Goal: Task Accomplishment & Management: Manage account settings

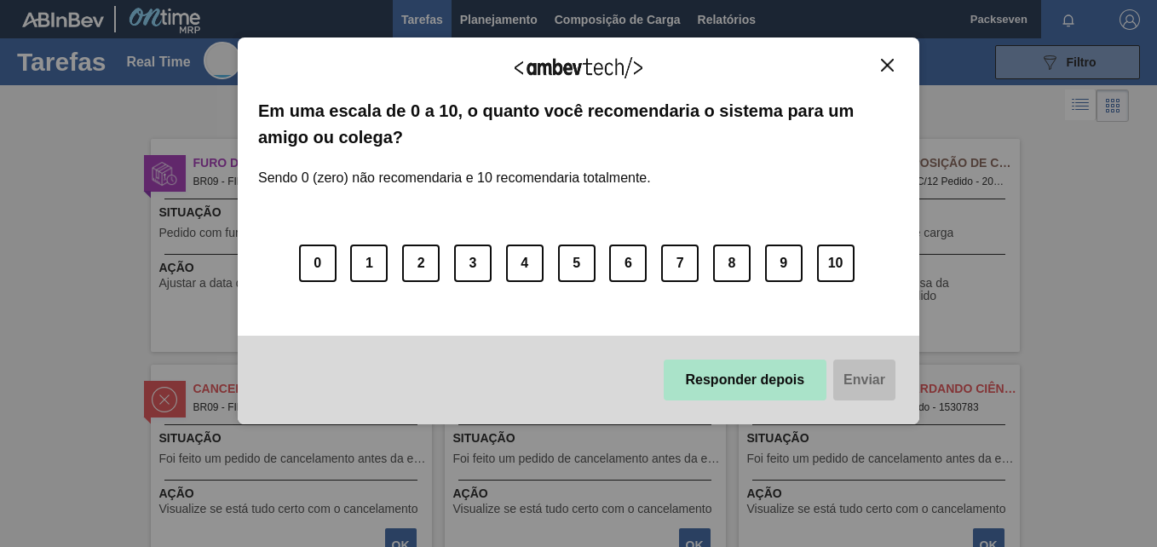
click at [758, 381] on button "Responder depois" at bounding box center [746, 380] width 164 height 41
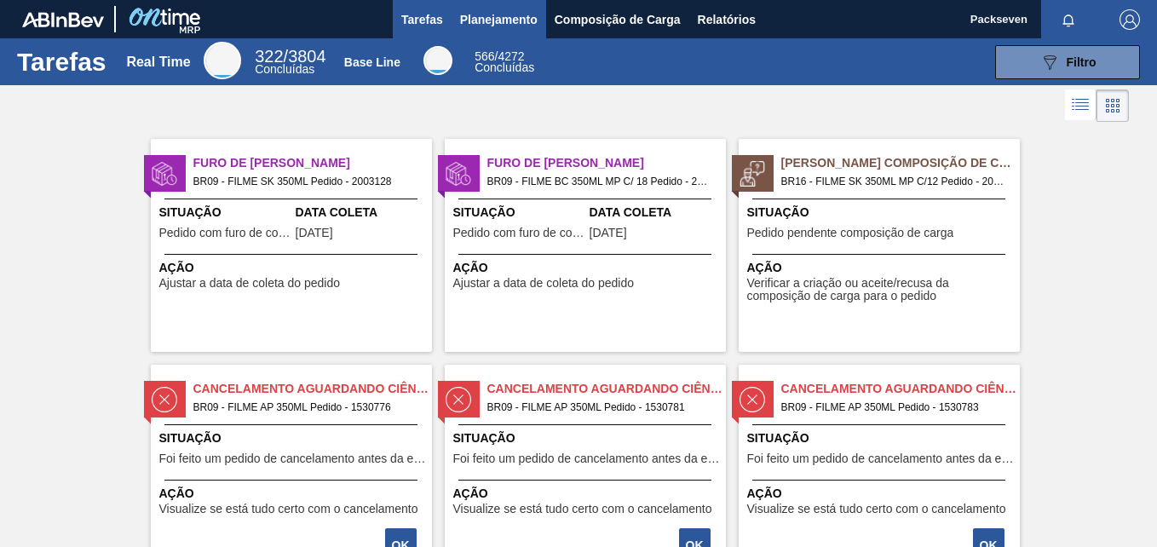
click at [492, 10] on span "Planejamento" at bounding box center [499, 19] width 78 height 20
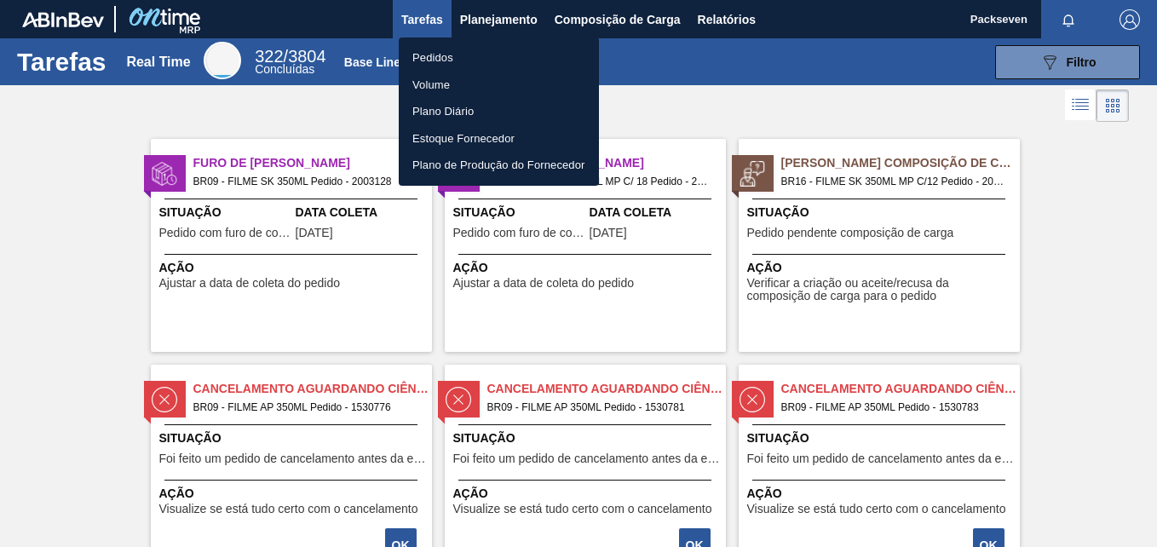
click at [442, 50] on li "Pedidos" at bounding box center [499, 57] width 200 height 27
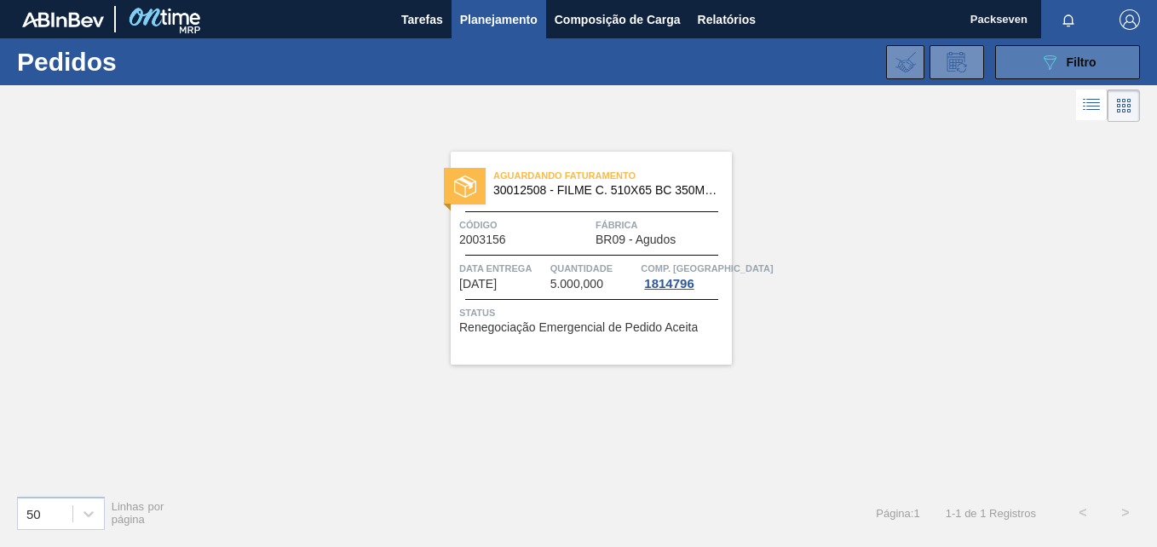
click at [1067, 62] on span "Filtro" at bounding box center [1082, 62] width 30 height 14
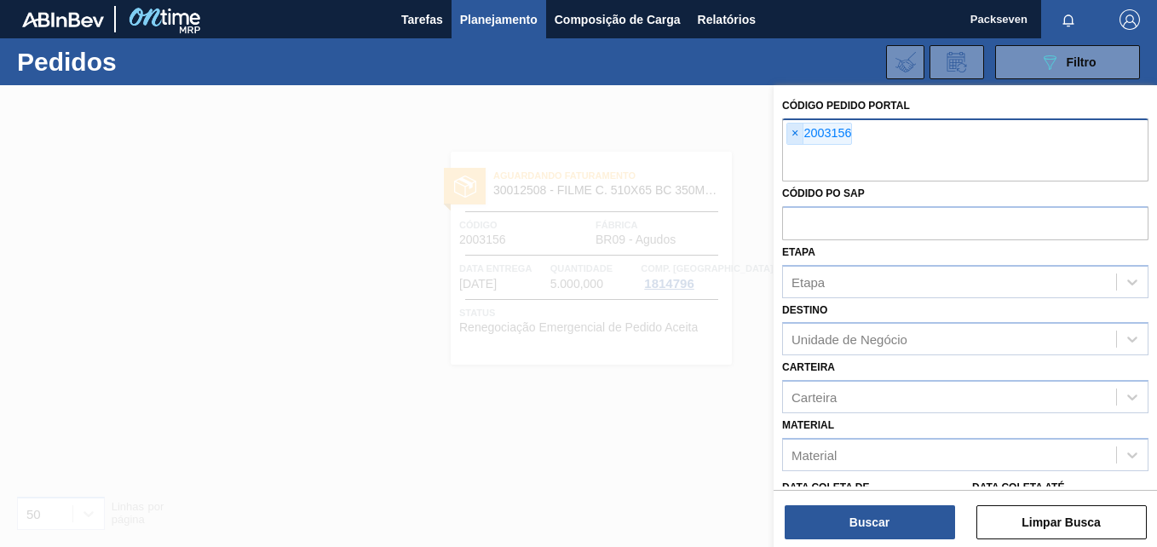
click at [798, 132] on span "×" at bounding box center [795, 134] width 16 height 20
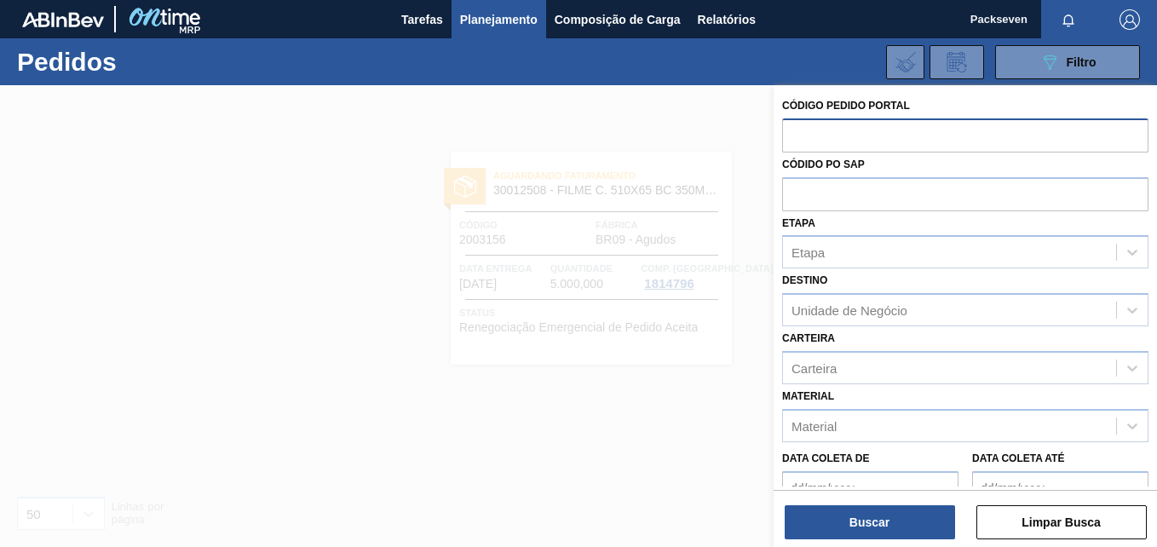
click at [827, 140] on input "text" at bounding box center [965, 134] width 366 height 32
click at [876, 141] on input "text" at bounding box center [965, 134] width 366 height 32
paste input "2003156"
type input "2003156"
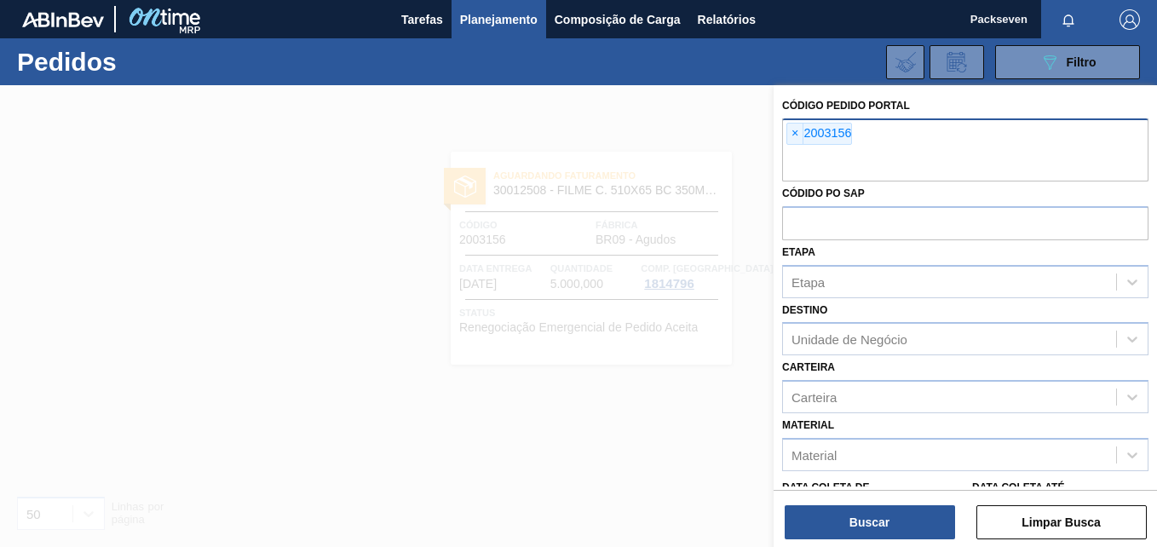
paste input "text"
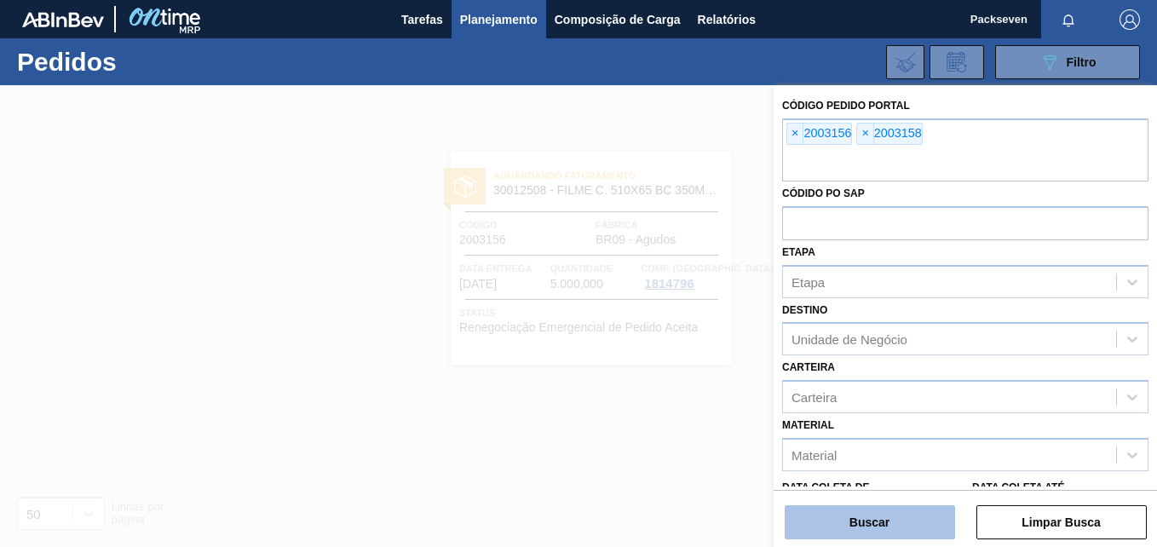
click at [855, 521] on button "Buscar" at bounding box center [870, 522] width 170 height 34
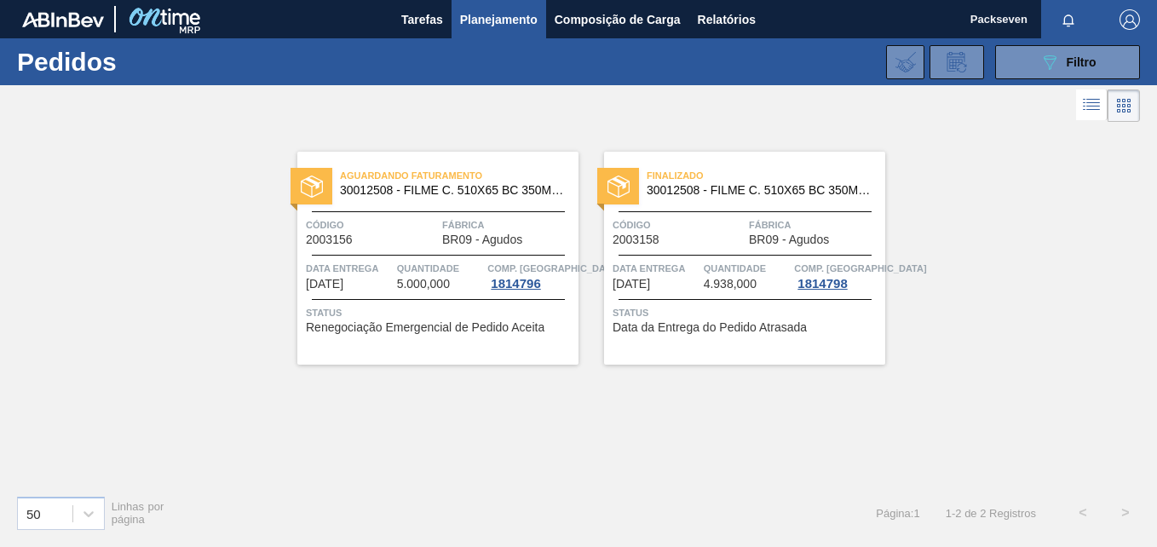
click at [434, 325] on span "Renegociação Emergencial de Pedido Aceita" at bounding box center [425, 327] width 239 height 13
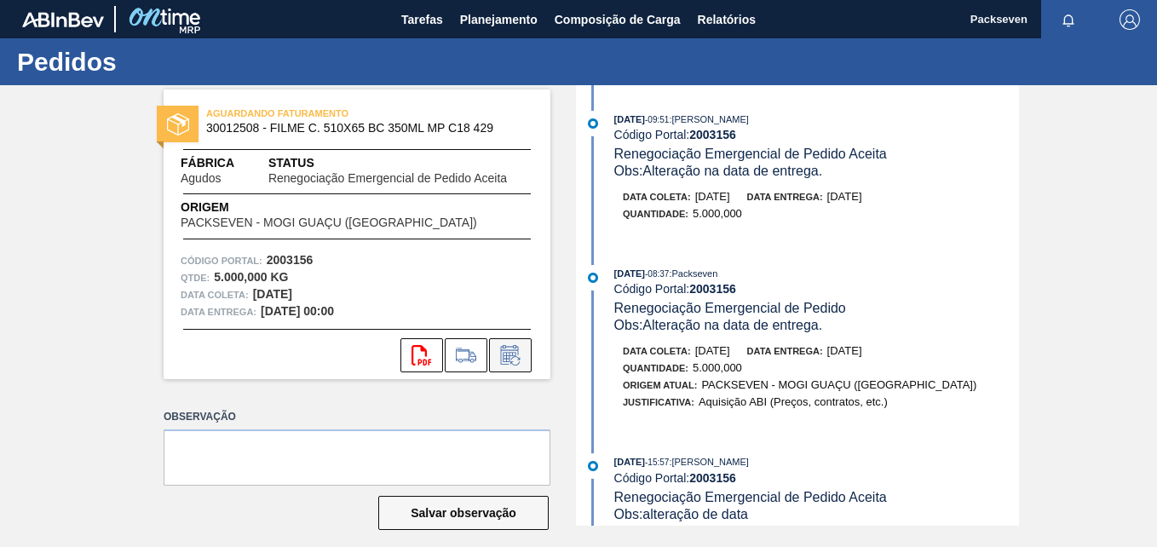
click at [510, 355] on icon at bounding box center [509, 357] width 13 height 10
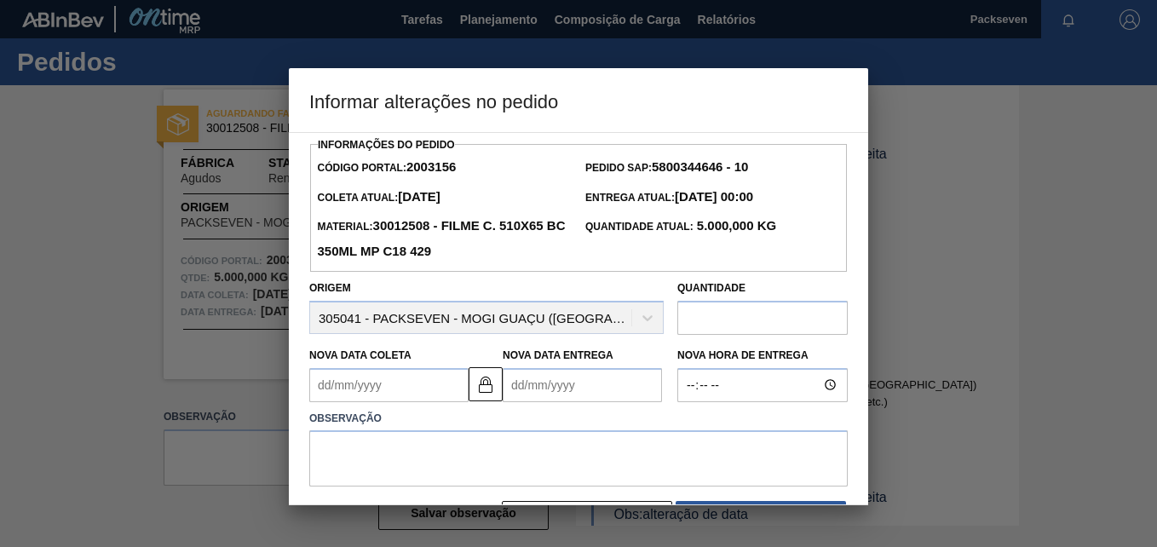
click at [891, 381] on div at bounding box center [578, 273] width 1157 height 547
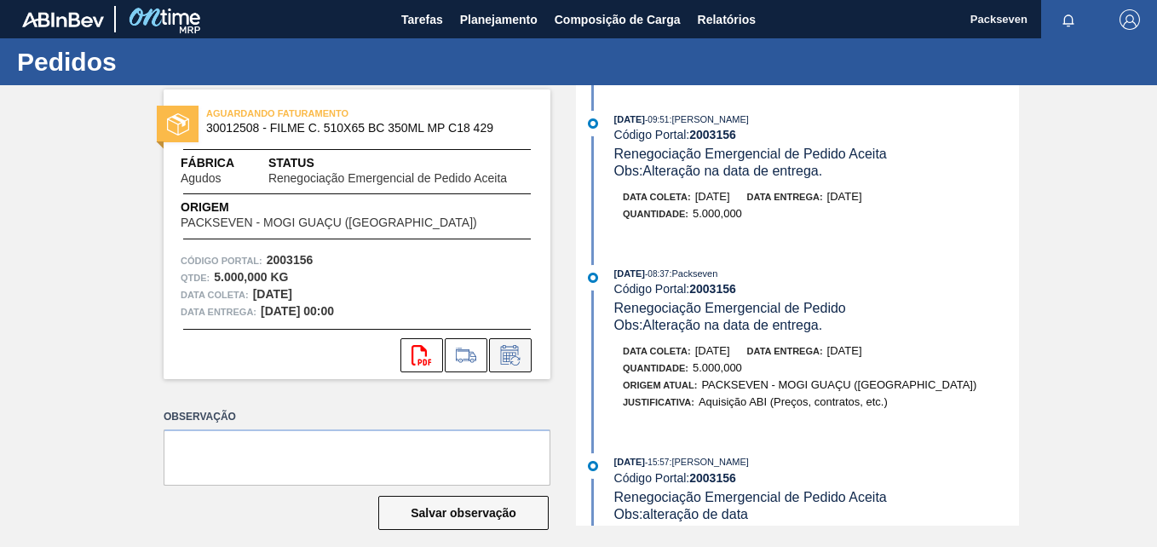
click at [510, 365] on icon at bounding box center [510, 355] width 27 height 20
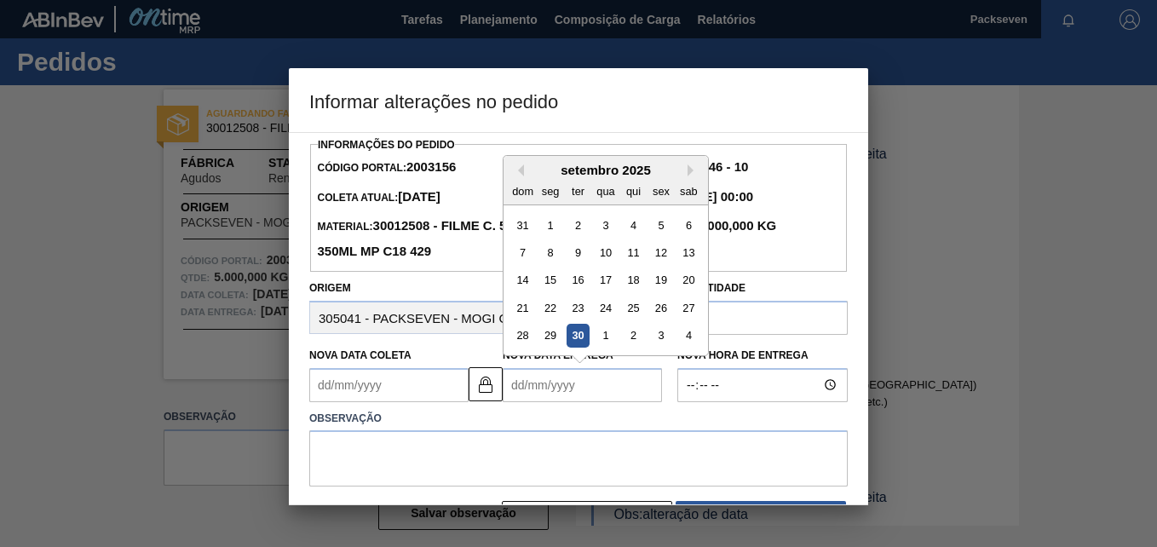
click at [524, 381] on Entrega2003156 "Nova Data Entrega" at bounding box center [582, 385] width 159 height 34
type Coleta2003156 "31/12/1999"
type Entrega2003156 "0"
type Coleta2003156 "01/09/2025"
type Entrega2003156 "0210"
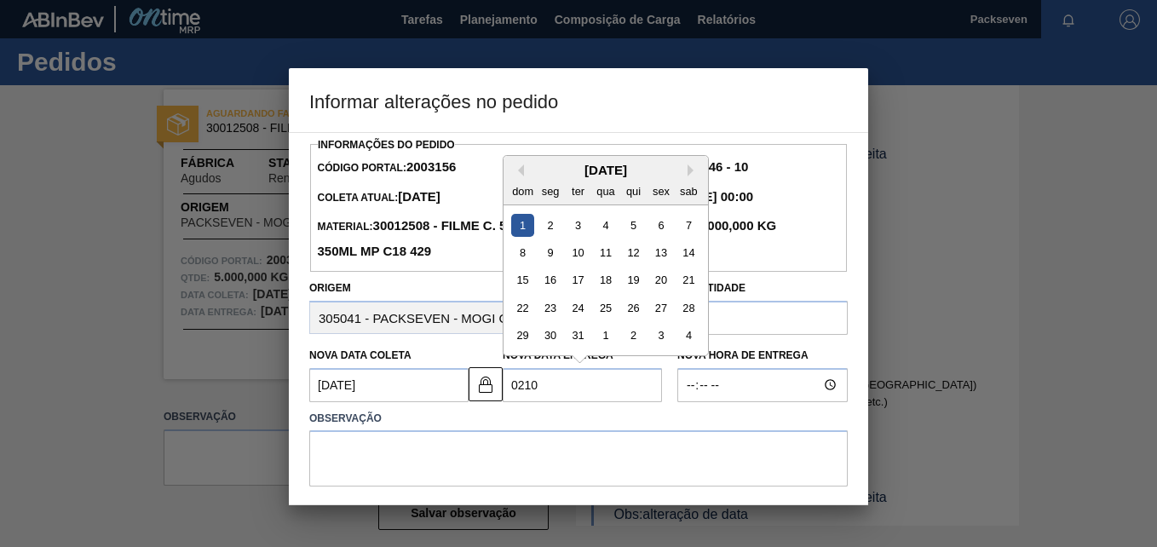
type Coleta2003156 "31/12/2101"
type Entrega2003156 "02102"
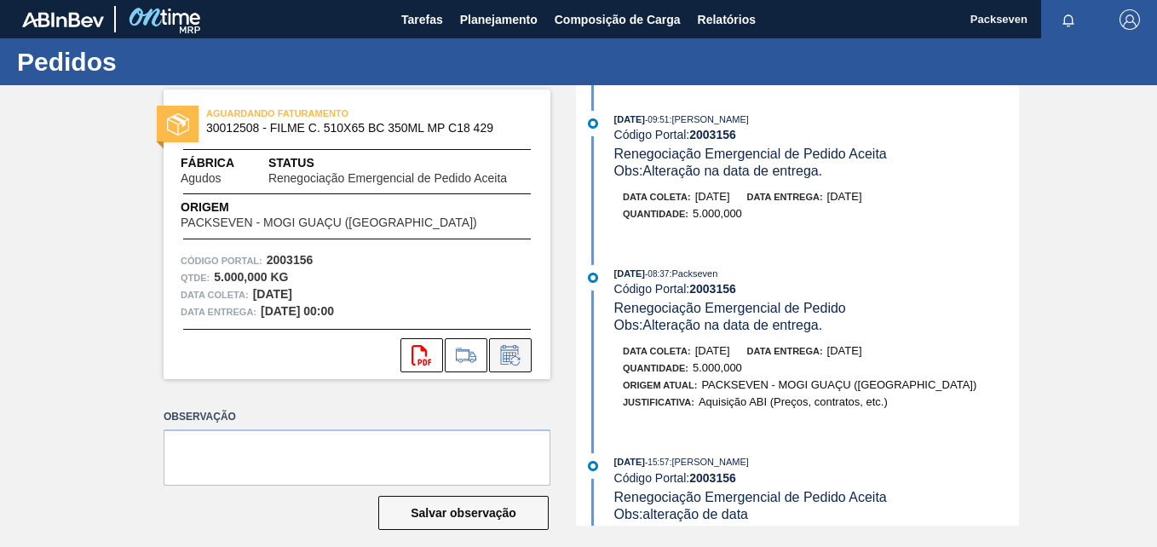
click at [510, 365] on icon at bounding box center [510, 355] width 27 height 20
click at [511, 352] on icon at bounding box center [510, 355] width 27 height 20
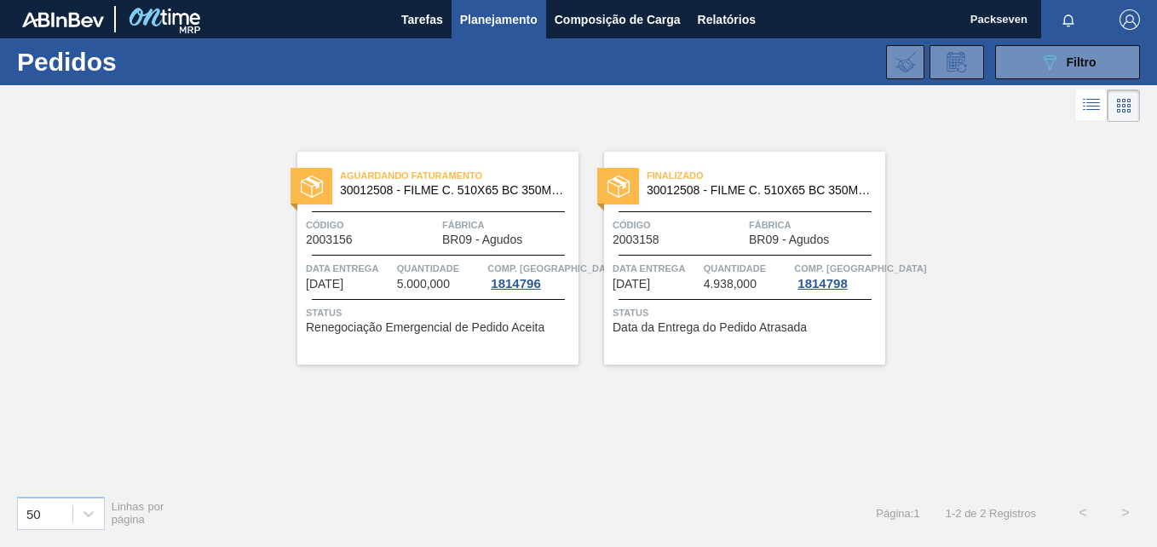
click at [361, 268] on span "Data entrega" at bounding box center [349, 268] width 87 height 17
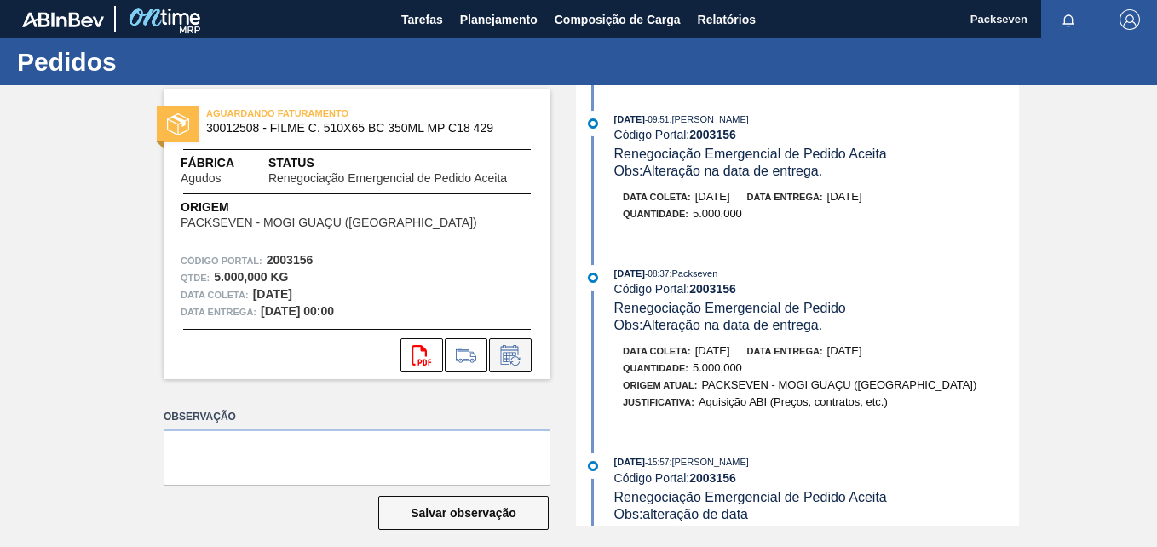
click at [511, 359] on icon at bounding box center [510, 355] width 27 height 20
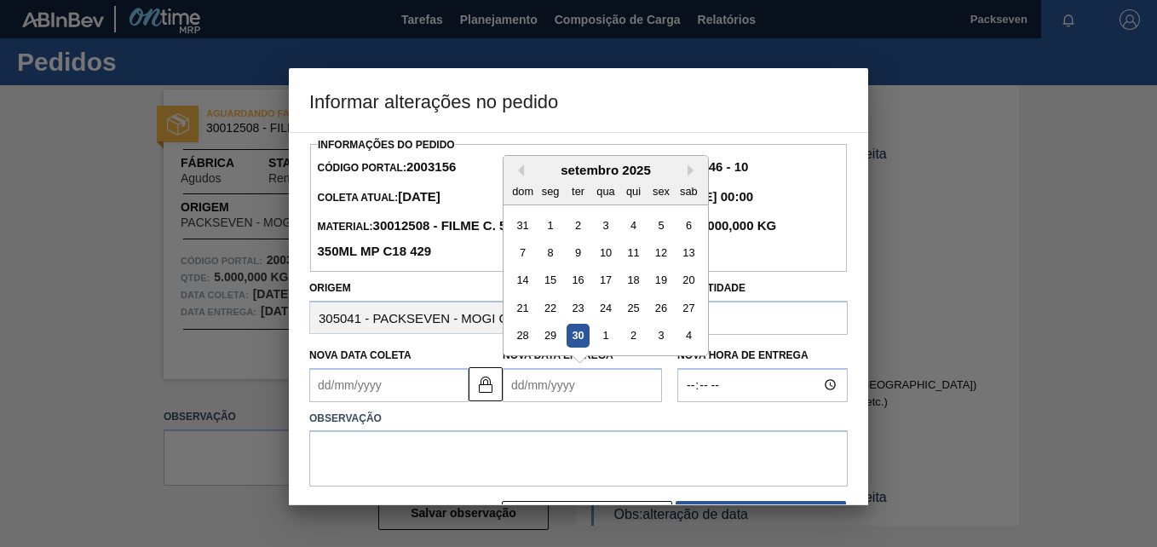
click at [514, 396] on Entrega2003156 "Nova Data Entrega" at bounding box center [582, 385] width 159 height 34
type Coleta2003156 "31/12/1999"
type Entrega2003156 "0"
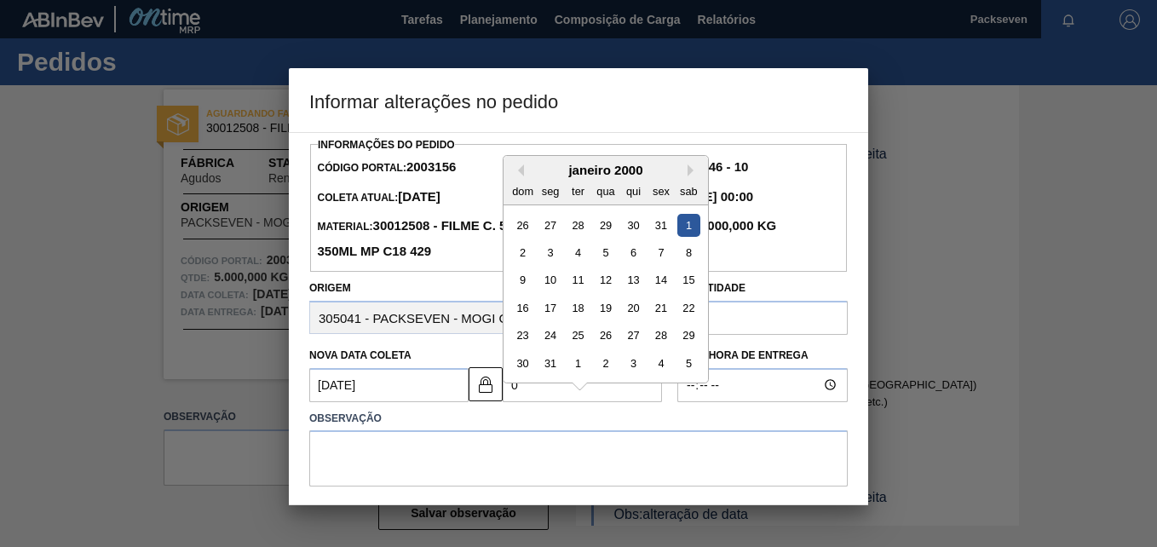
type Coleta2003156 "01/09/2025"
type Entrega2003156 "02/"
type Coleta2003156 "01/01/2025"
type Entrega2003156 "02/1"
type Coleta2003156 "01/10/2025"
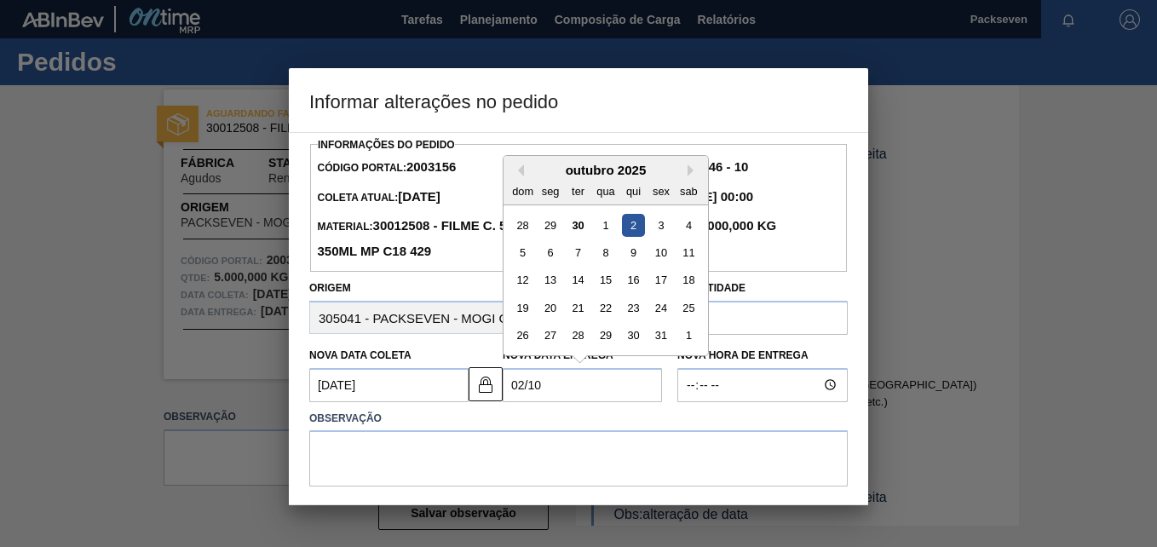
type Entrega2003156 "02/10/"
type Coleta2003156 "09/02/2002"
type Entrega2003156 "02/10/2"
type Coleta2003156 "01/10/2020"
type Entrega2003156 "02/10/202"
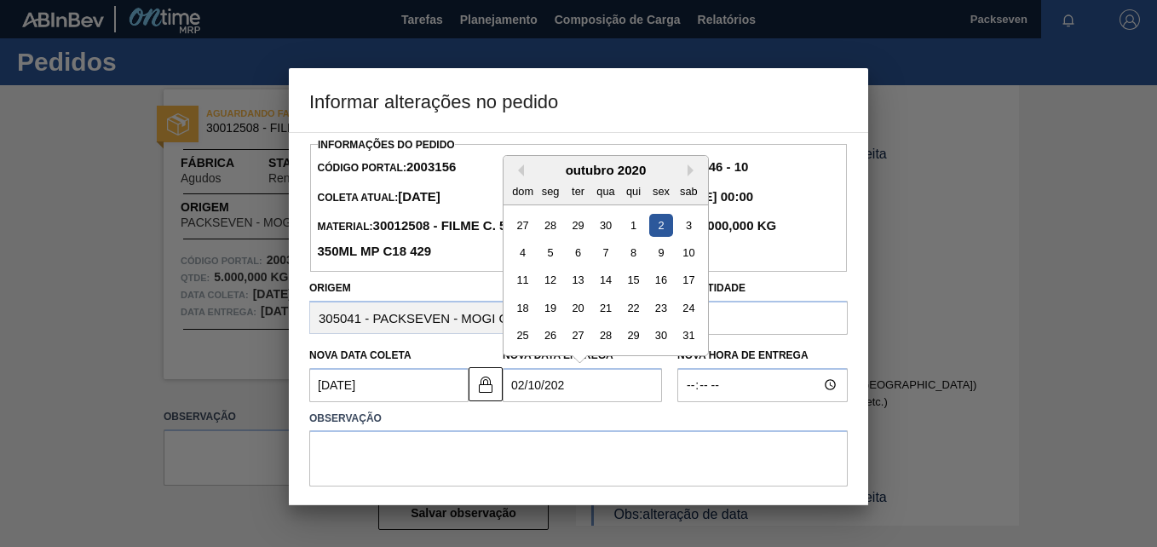
type Coleta2003156 "01/10/2025"
type Entrega2003156 "02/10/2025"
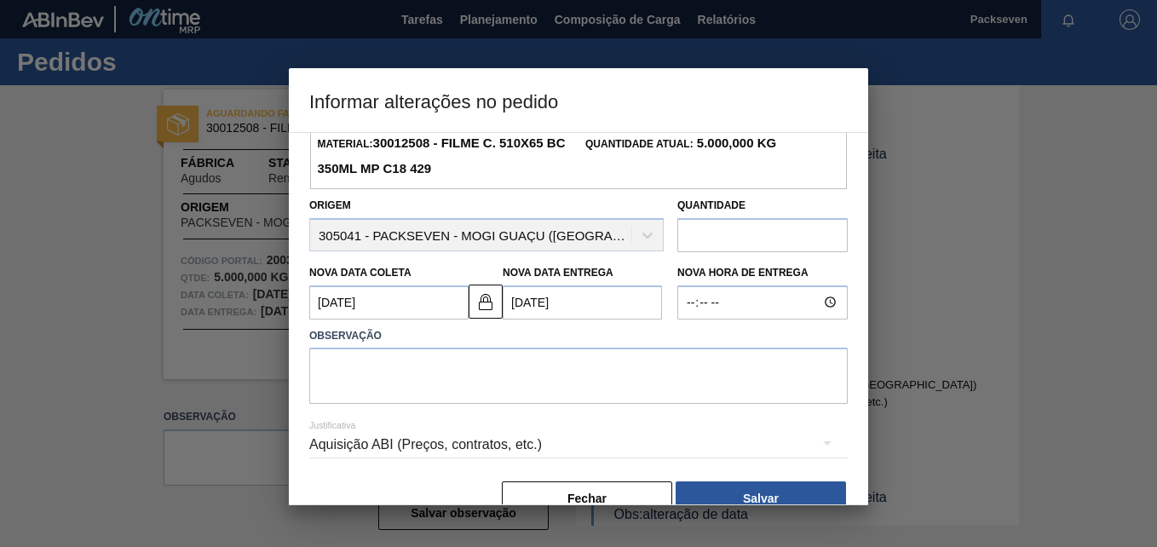
scroll to position [119, 0]
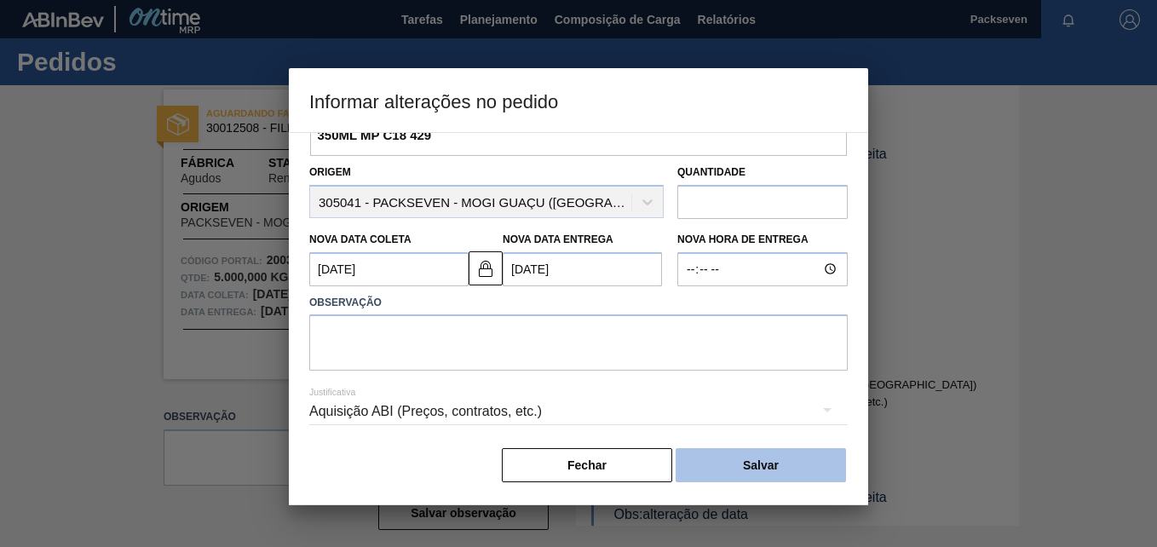
click at [744, 468] on button "Salvar" at bounding box center [761, 465] width 170 height 34
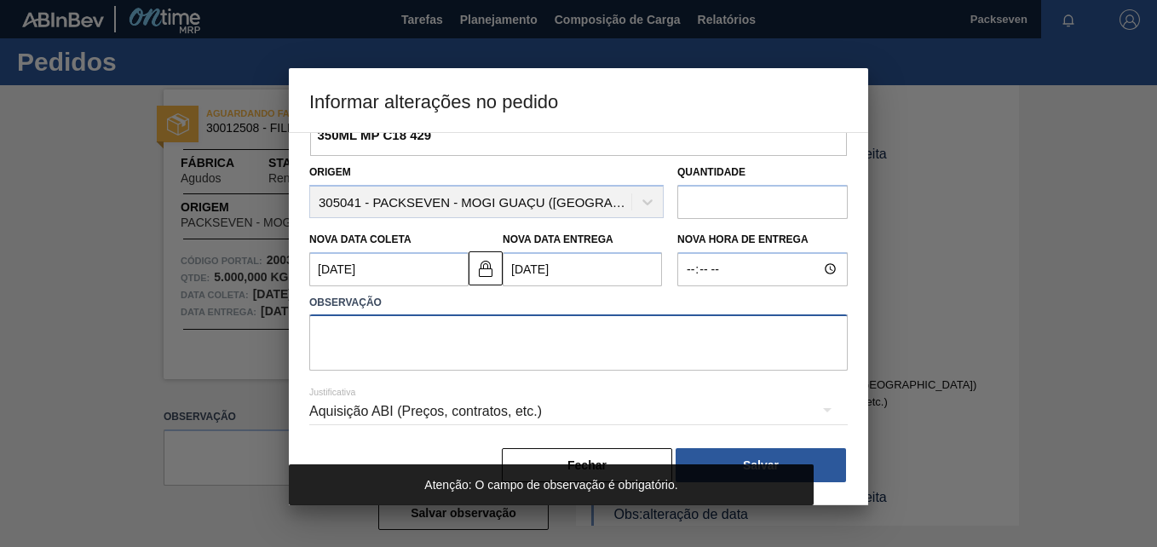
click at [435, 343] on textarea at bounding box center [578, 342] width 538 height 56
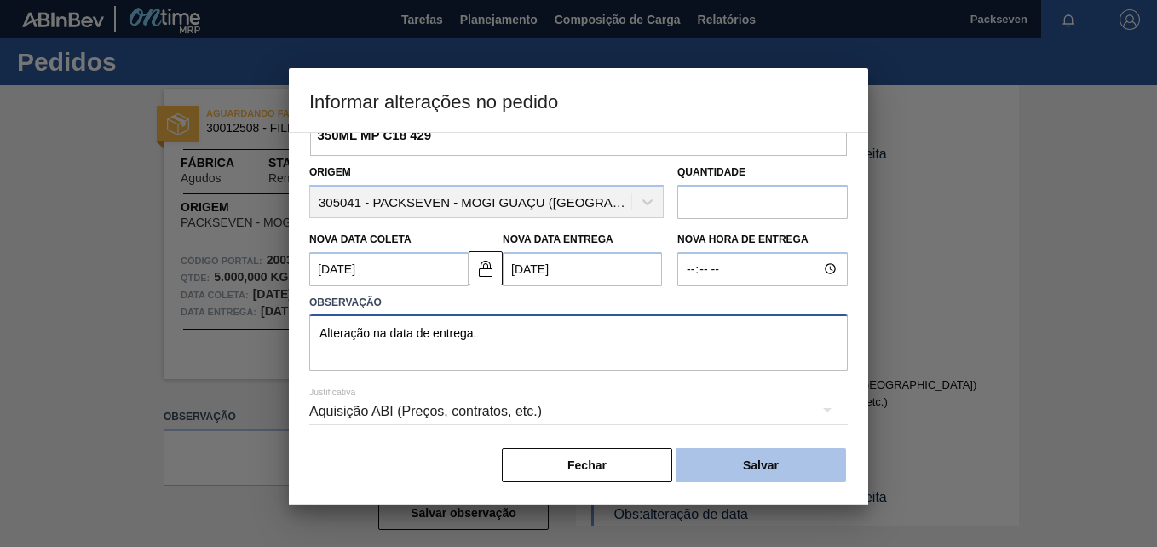
type textarea "Alteração na data de entrega."
click at [785, 470] on button "Salvar" at bounding box center [761, 465] width 170 height 34
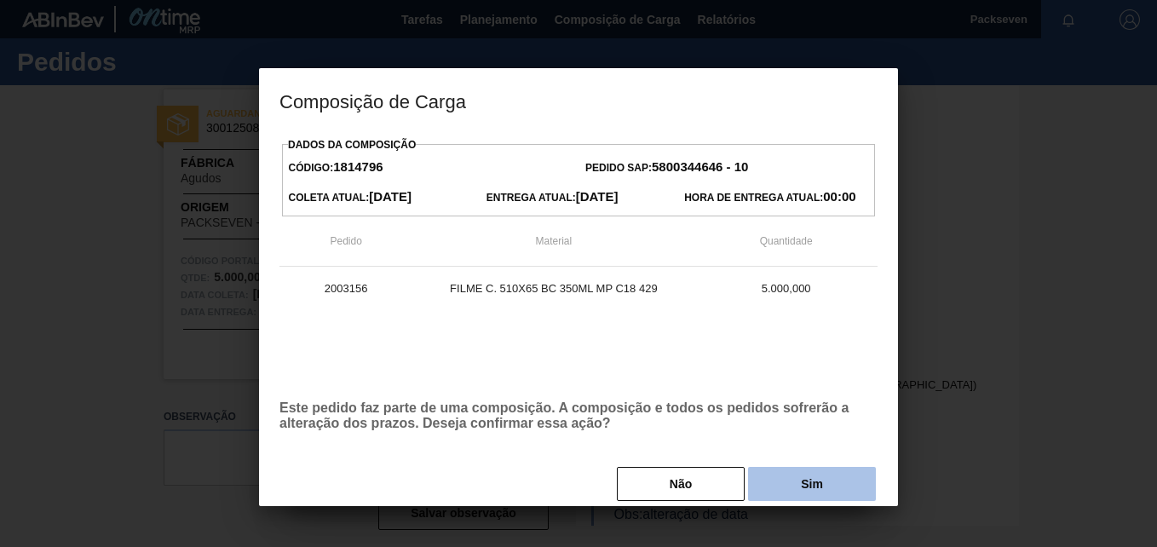
click at [783, 475] on button "Sim" at bounding box center [812, 484] width 128 height 34
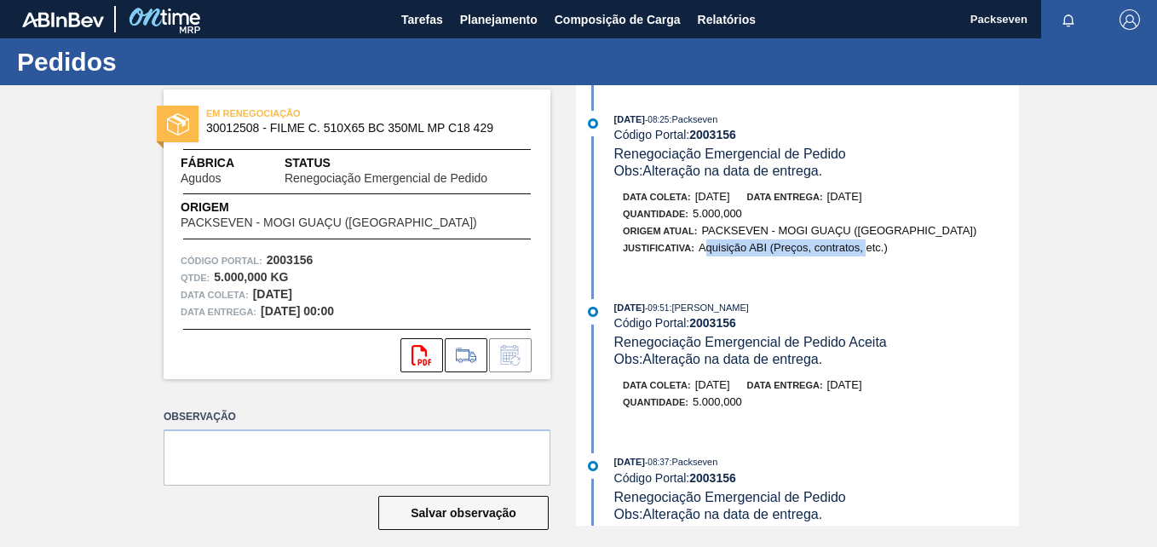
drag, startPoint x: 703, startPoint y: 251, endPoint x: 865, endPoint y: 261, distance: 162.2
click at [865, 261] on div "Data coleta: 01/10/2025 Data entrega: 02/10/2025 Quantidade : 5.000,000 Origem …" at bounding box center [799, 226] width 439 height 77
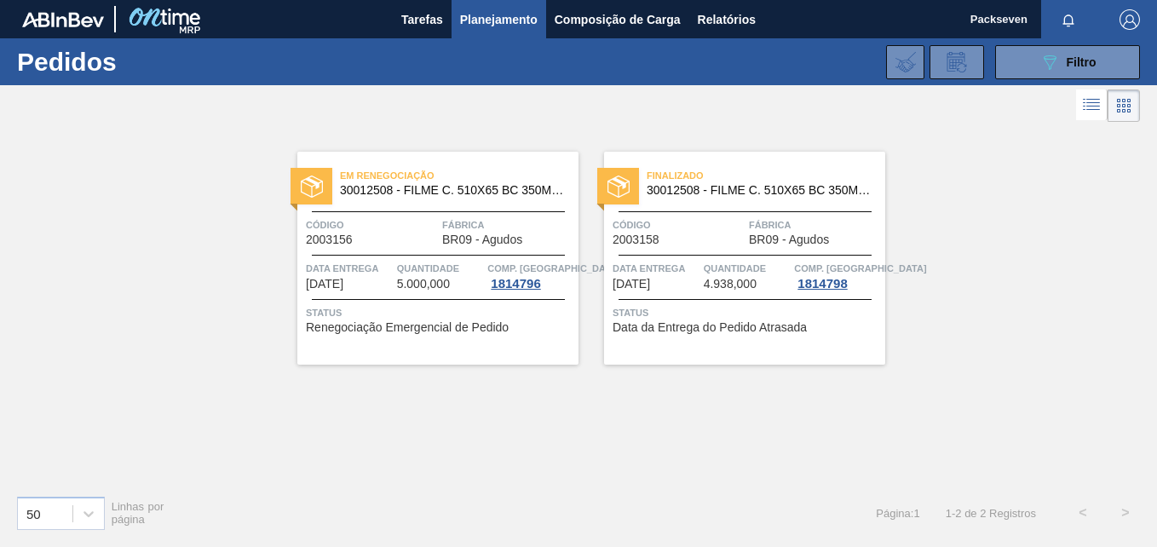
click at [690, 284] on div "Data entrega 01/10/2025" at bounding box center [656, 275] width 87 height 31
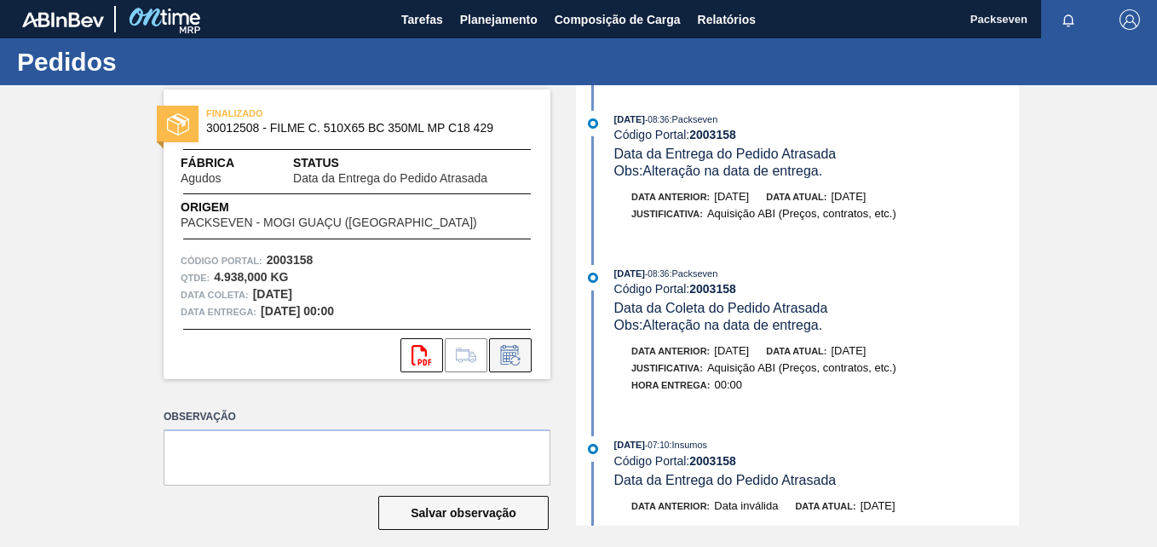
click at [506, 358] on icon at bounding box center [510, 355] width 27 height 20
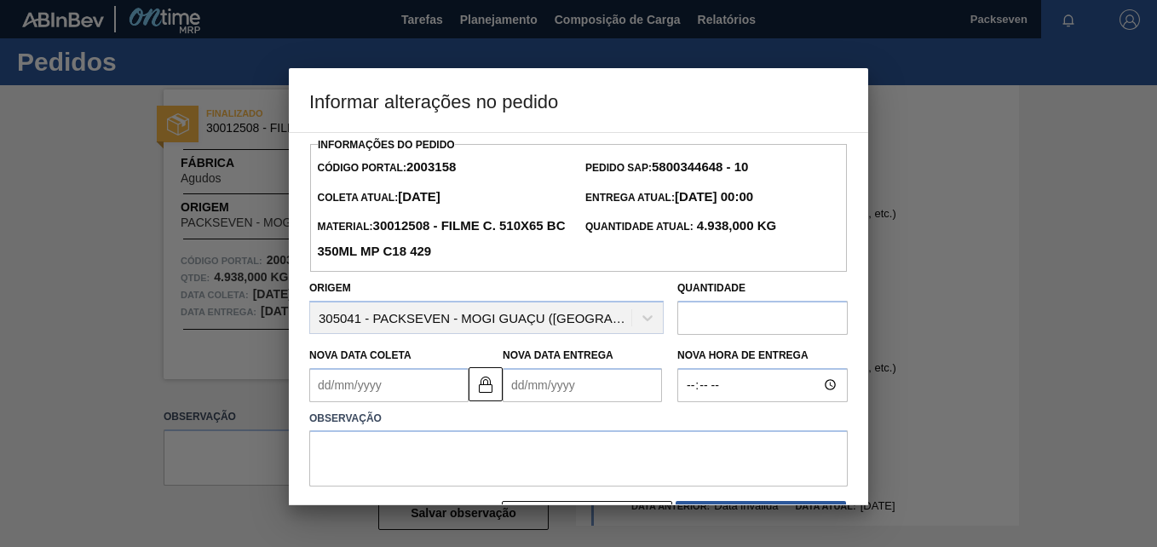
click at [508, 393] on Entrega2003158 "Nova Data Entrega" at bounding box center [582, 385] width 159 height 34
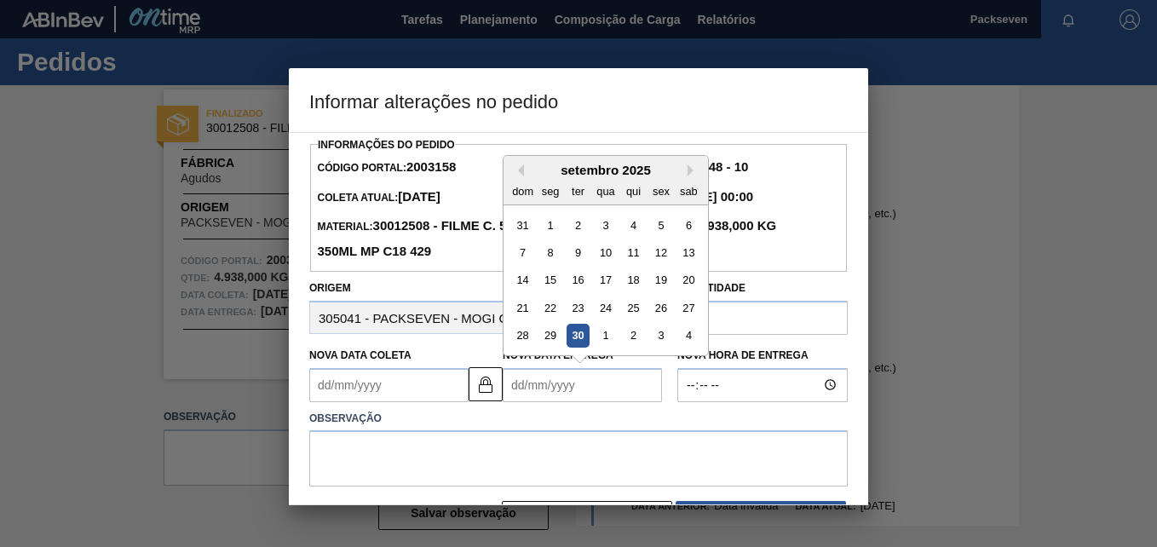
type Coleta2003158 "31/12/1999"
type Entrega2003158 "0"
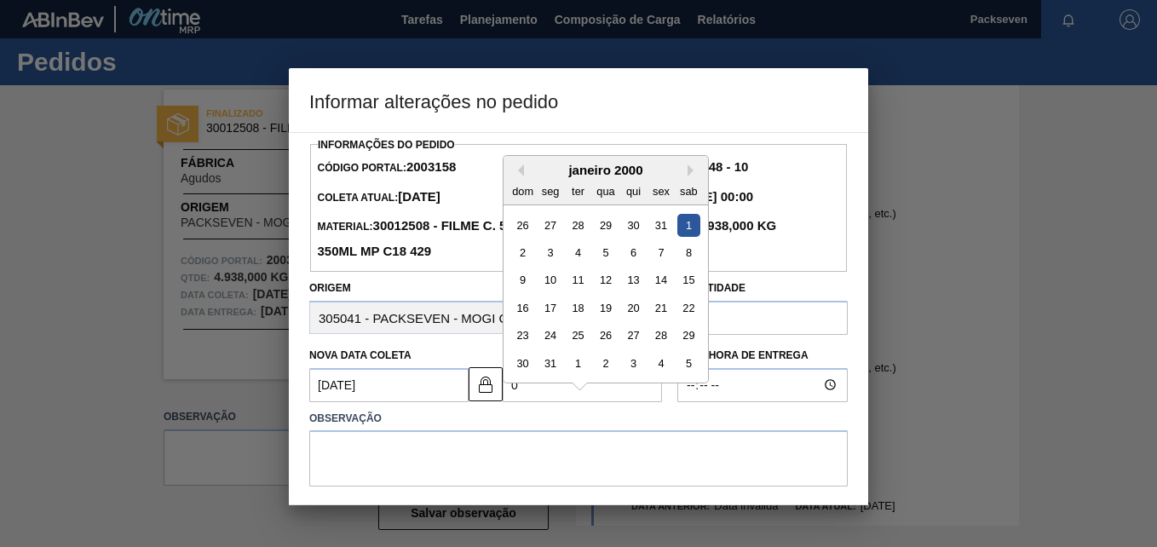
type Coleta2003158 "01/09/2025"
type Entrega2003158 "02/"
type Coleta2003158 "01/01/2025"
type Entrega2003158 "02/1"
type Coleta2003158 "01/10/2025"
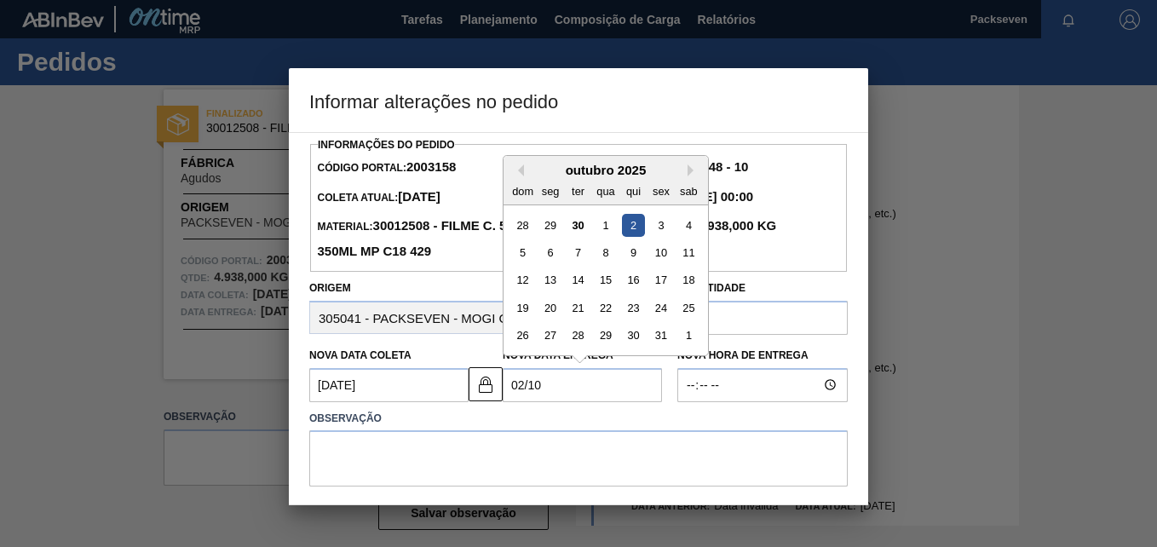
type Entrega2003158 "02/10/"
type Coleta2003158 "09/02/2002"
type Entrega2003158 "02/10/2"
type Coleta2003158 "01/10/2020"
type Entrega2003158 "02/10/202"
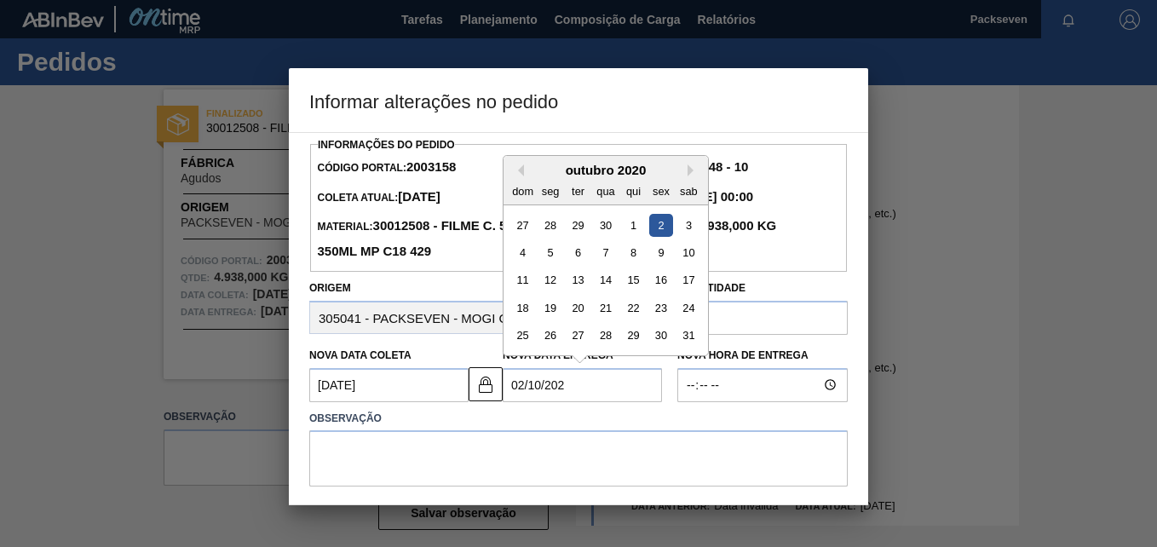
type Coleta2003158 "01/10/2025"
type Entrega2003158 "02/10/2025"
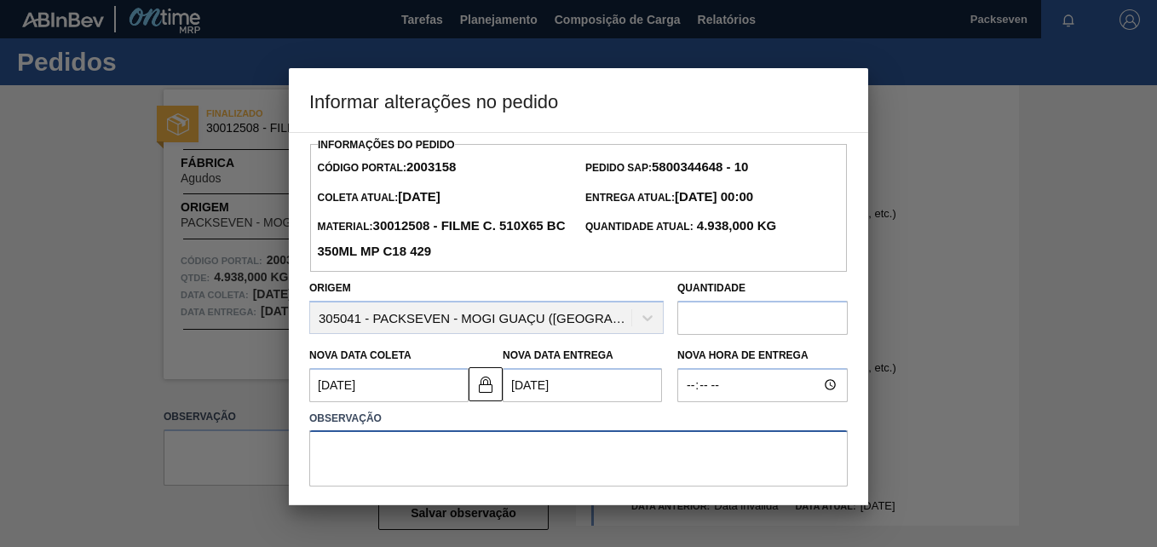
click at [481, 451] on textarea at bounding box center [578, 458] width 538 height 56
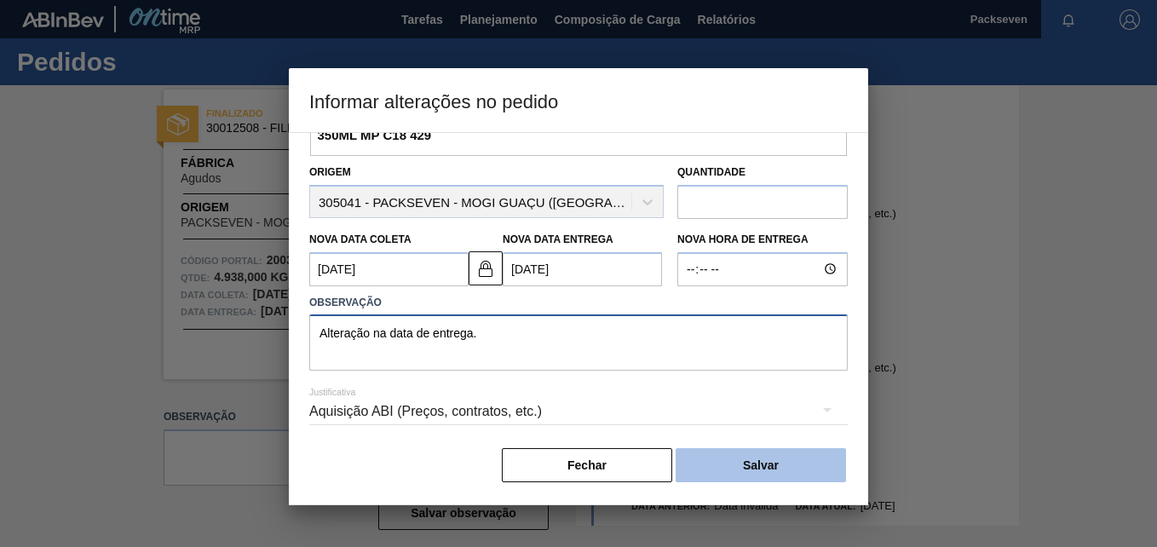
type textarea "Alteração na data de entrega."
click at [792, 467] on button "Salvar" at bounding box center [761, 465] width 170 height 34
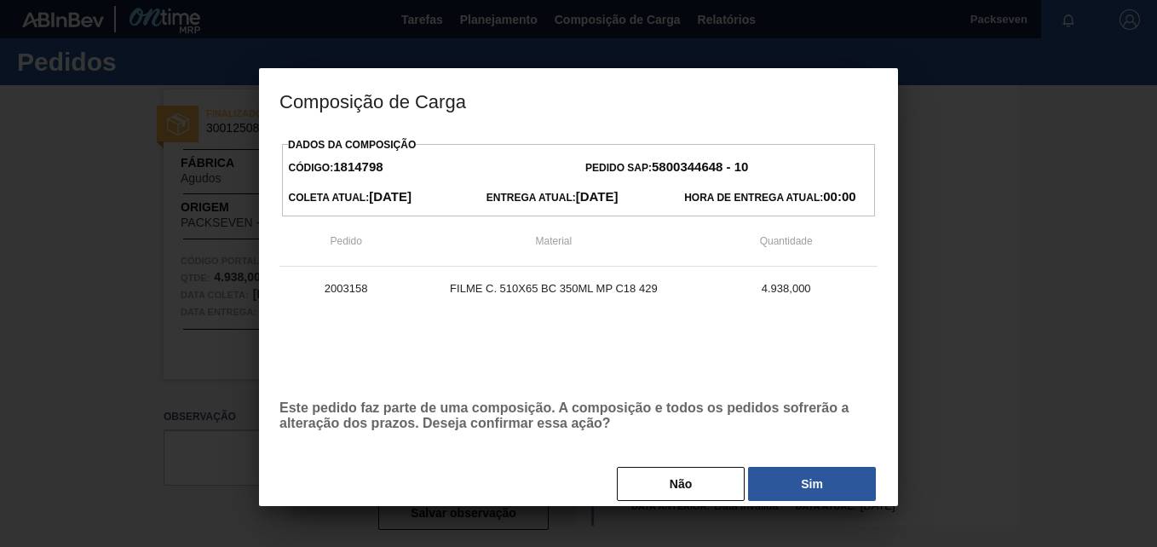
click at [803, 475] on button "Sim" at bounding box center [812, 484] width 128 height 34
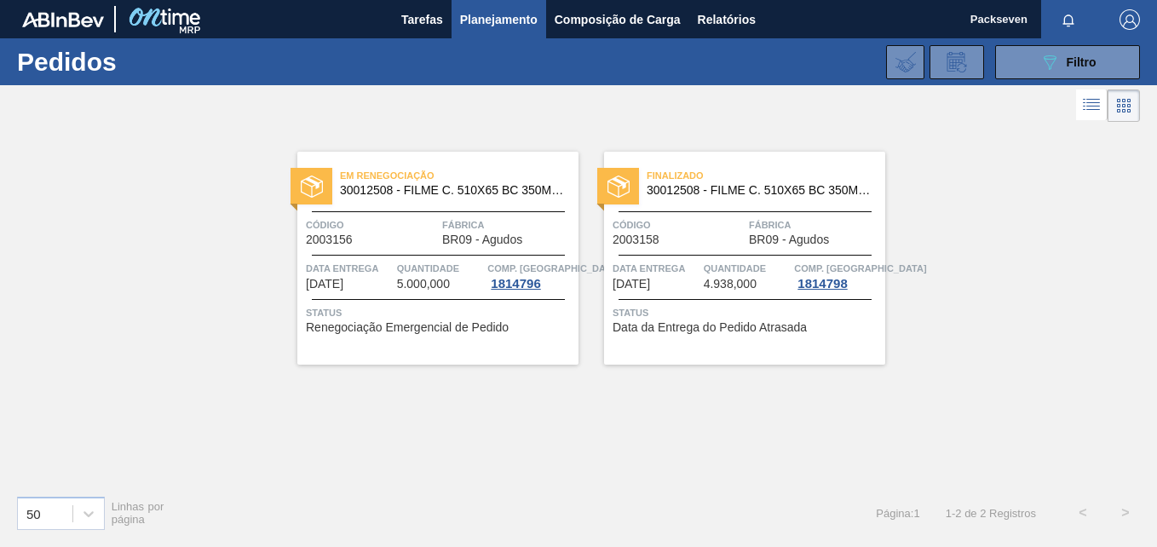
click at [989, 70] on div "089F7B8B-B2A5-4AFE-B5C0-19BA573D28AC Filtro Código Pedido Portal × 2003156 × 20…" at bounding box center [702, 62] width 893 height 51
click at [1017, 89] on div at bounding box center [578, 105] width 1157 height 41
click at [1021, 87] on div "089F7B8B-B2A5-4AFE-B5C0-19BA573D28AC Filtro Código Pedido Portal × 2003156 × 20…" at bounding box center [702, 62] width 893 height 51
click at [1024, 83] on div "089F7B8B-B2A5-4AFE-B5C0-19BA573D28AC Filtro Código Pedido Portal × 2003156 × 20…" at bounding box center [702, 62] width 893 height 51
click at [1027, 74] on button "089F7B8B-B2A5-4AFE-B5C0-19BA573D28AC Filtro" at bounding box center [1067, 62] width 145 height 34
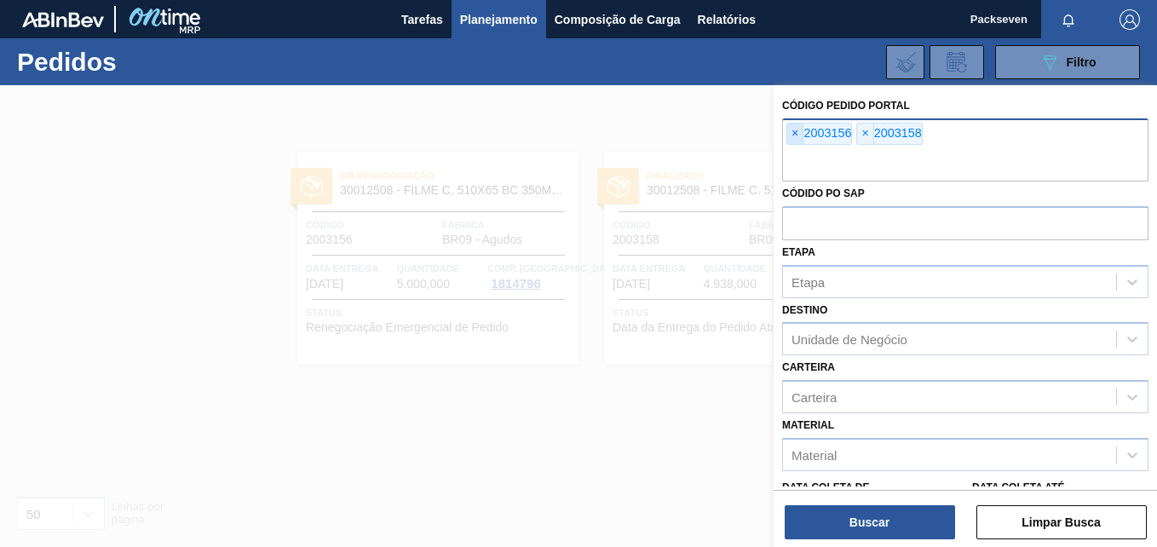
click at [796, 135] on span "×" at bounding box center [795, 134] width 16 height 20
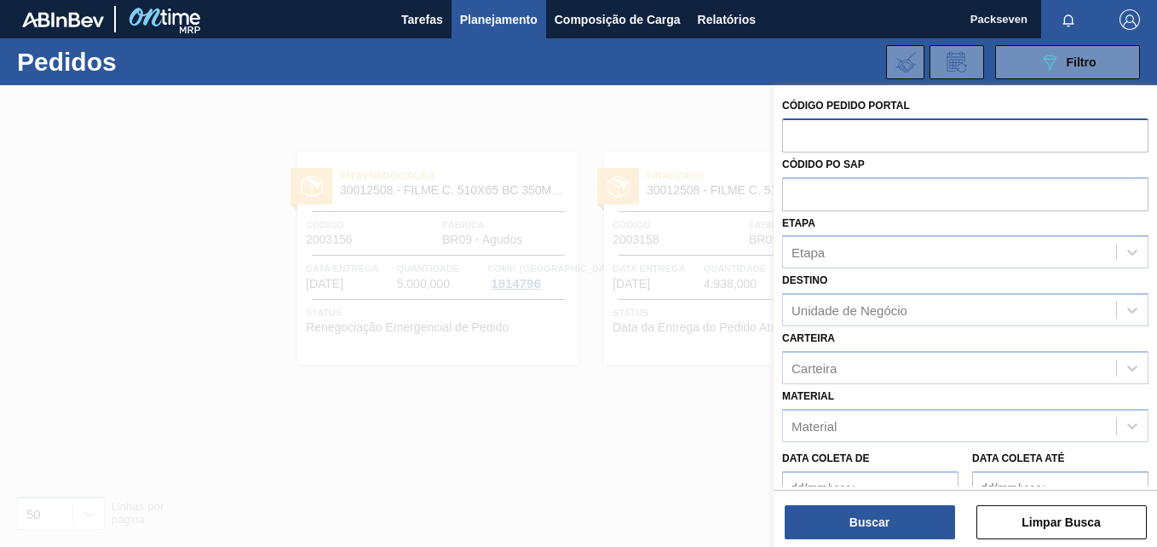
paste input "text"
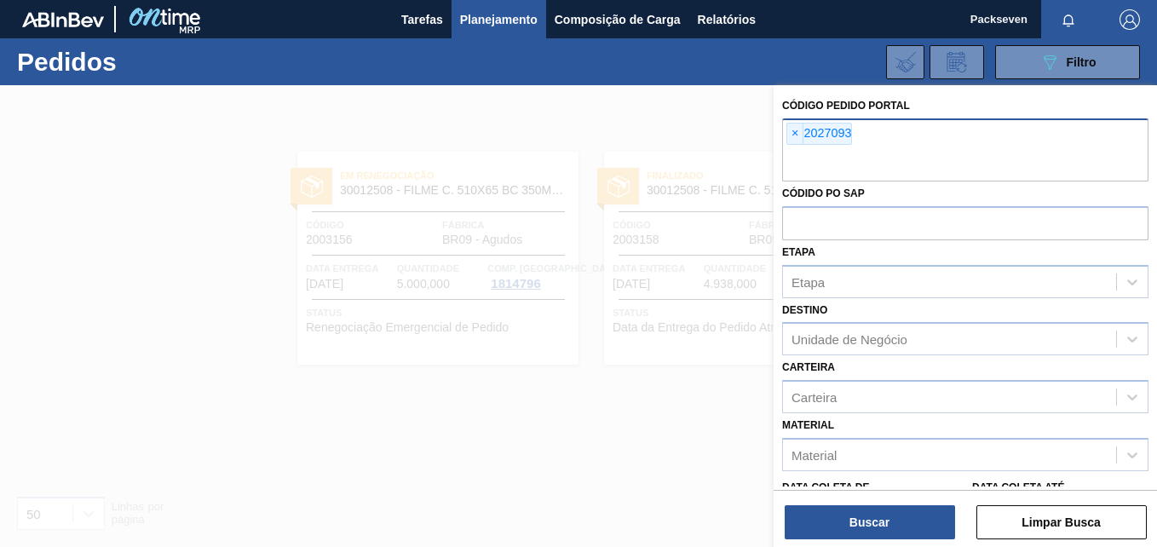
paste input "text"
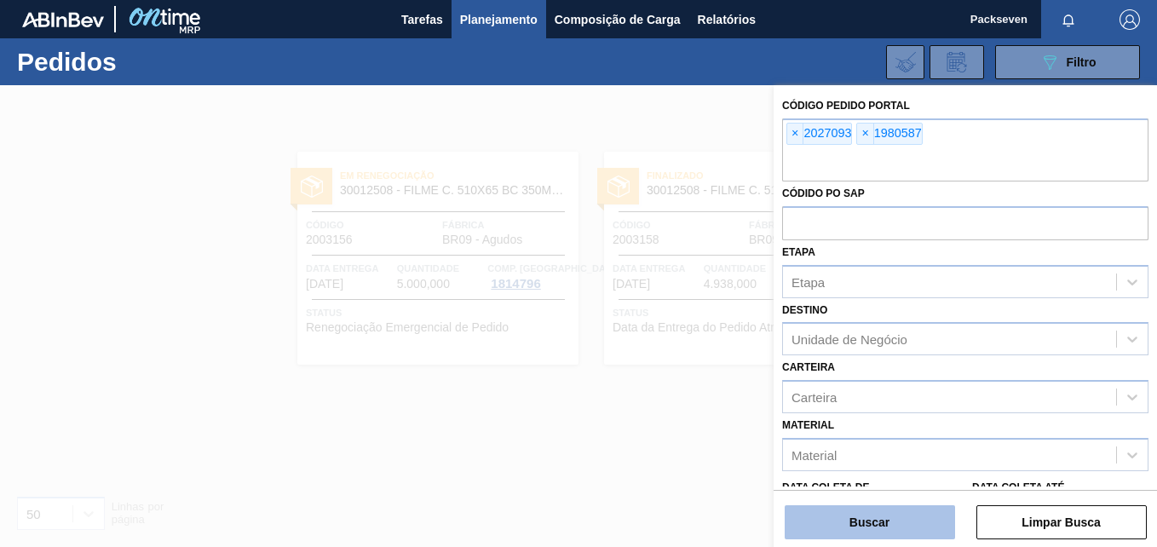
click at [895, 510] on button "Buscar" at bounding box center [870, 522] width 170 height 34
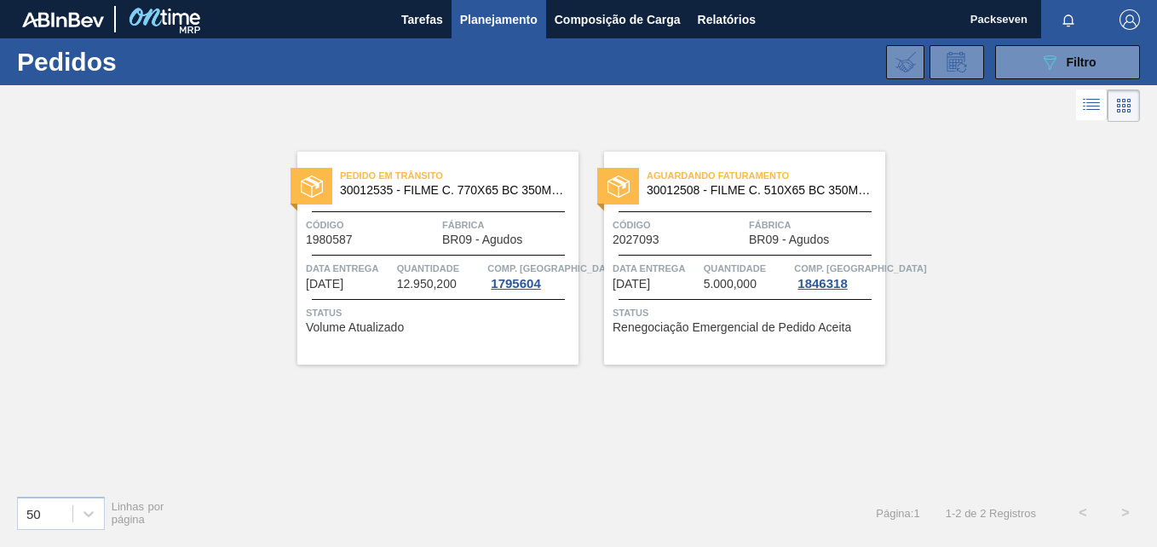
click at [410, 330] on div "Status Volume Atualizado" at bounding box center [440, 317] width 268 height 27
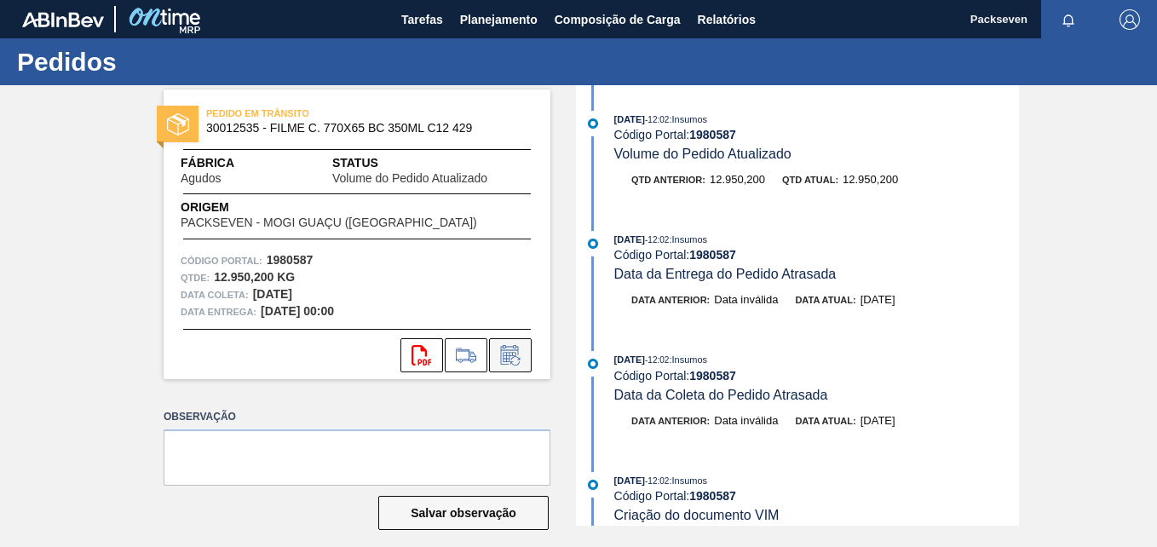
click at [520, 360] on icon at bounding box center [510, 355] width 27 height 20
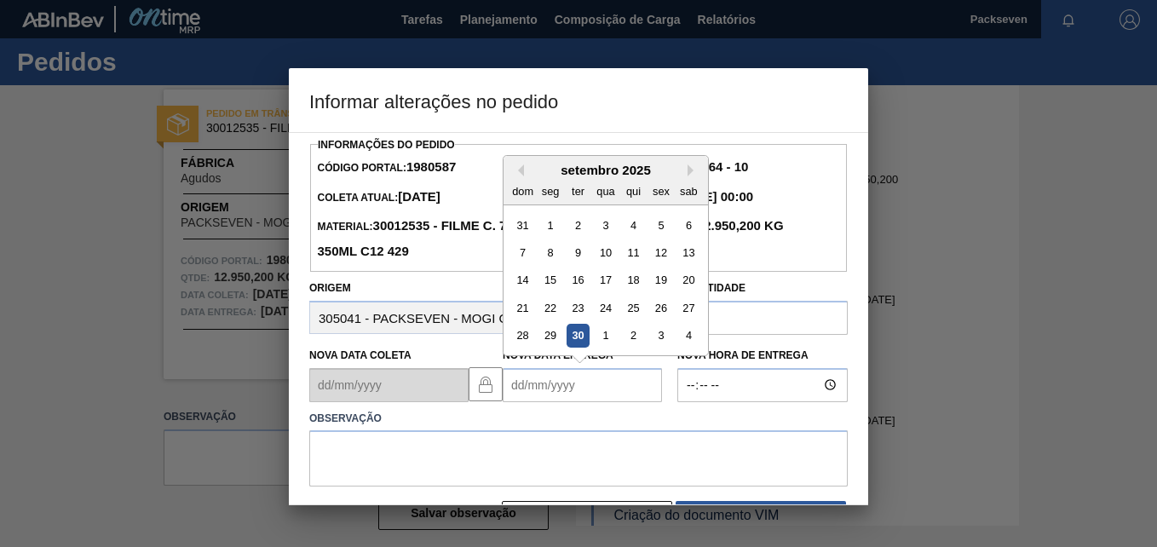
click at [518, 387] on Entrega1980587 "Nova Data Entrega" at bounding box center [582, 385] width 159 height 34
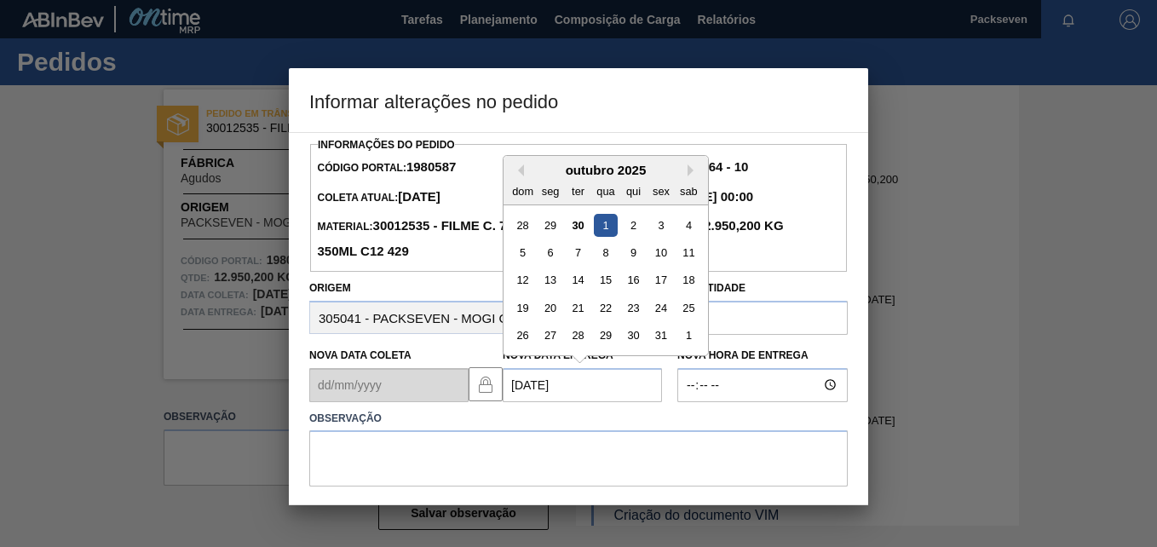
type Entrega1980587 "01/10/2025"
click at [607, 227] on div "1" at bounding box center [605, 224] width 23 height 23
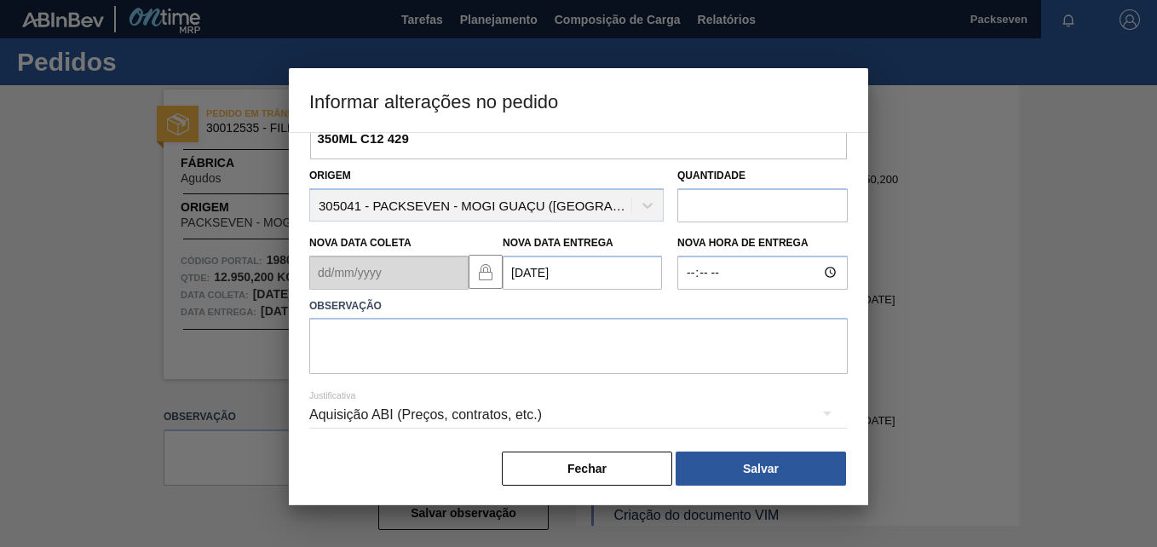
scroll to position [119, 0]
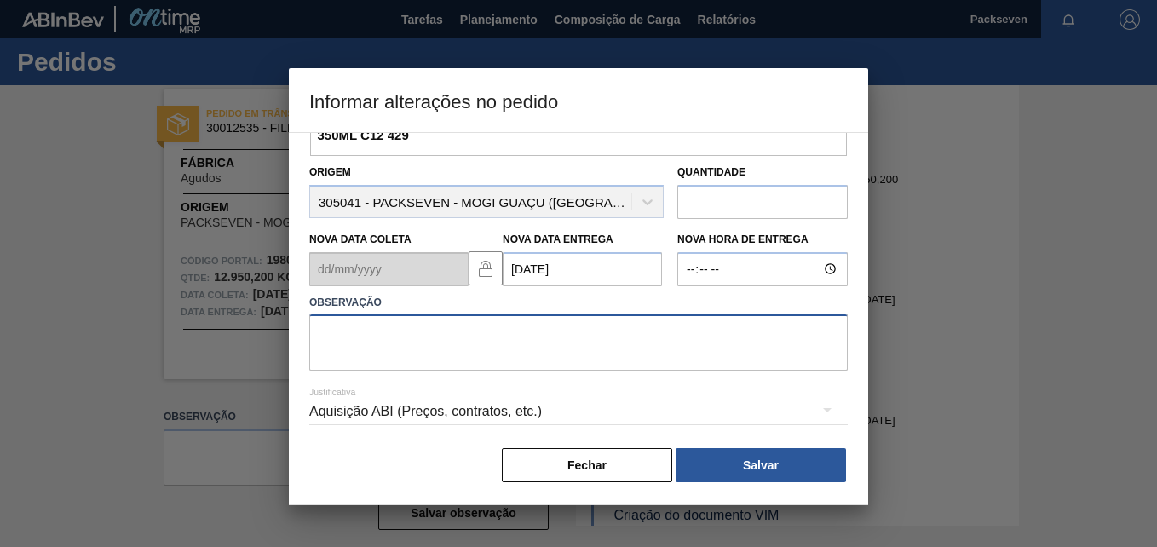
click at [602, 330] on textarea at bounding box center [578, 342] width 538 height 56
type textarea "a"
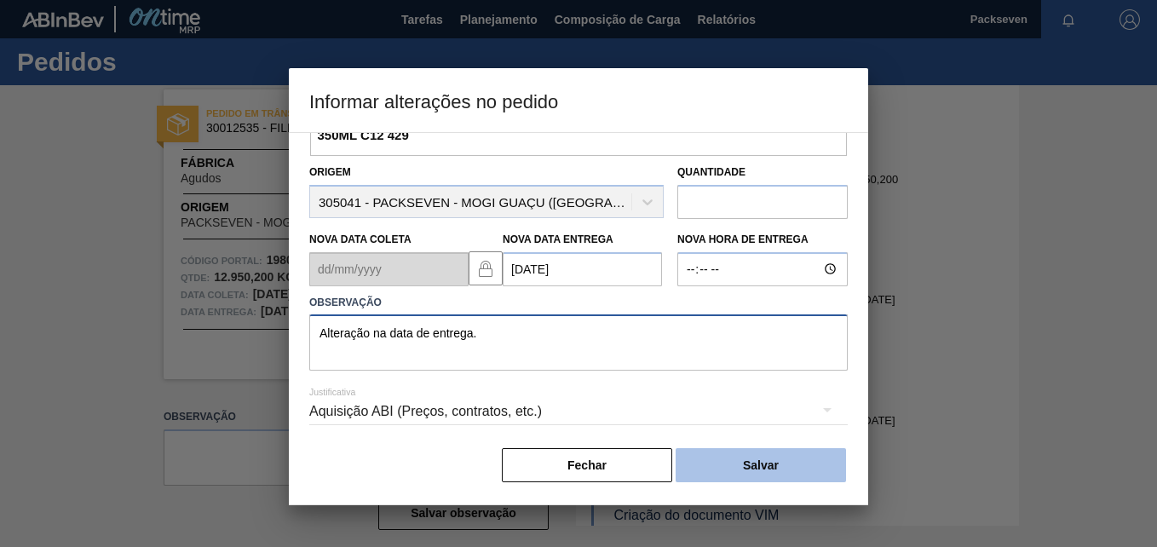
type textarea "Alteração na data de entrega."
click at [748, 448] on button "Salvar" at bounding box center [761, 465] width 170 height 34
click at [748, 469] on button "Salvar" at bounding box center [761, 465] width 170 height 34
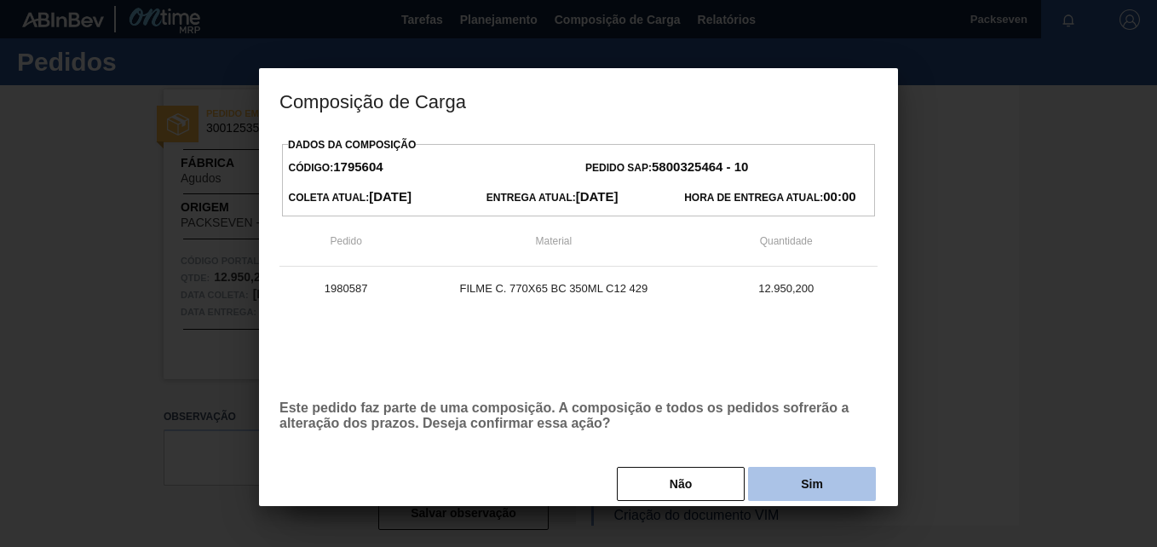
click at [805, 481] on button "Sim" at bounding box center [812, 484] width 128 height 34
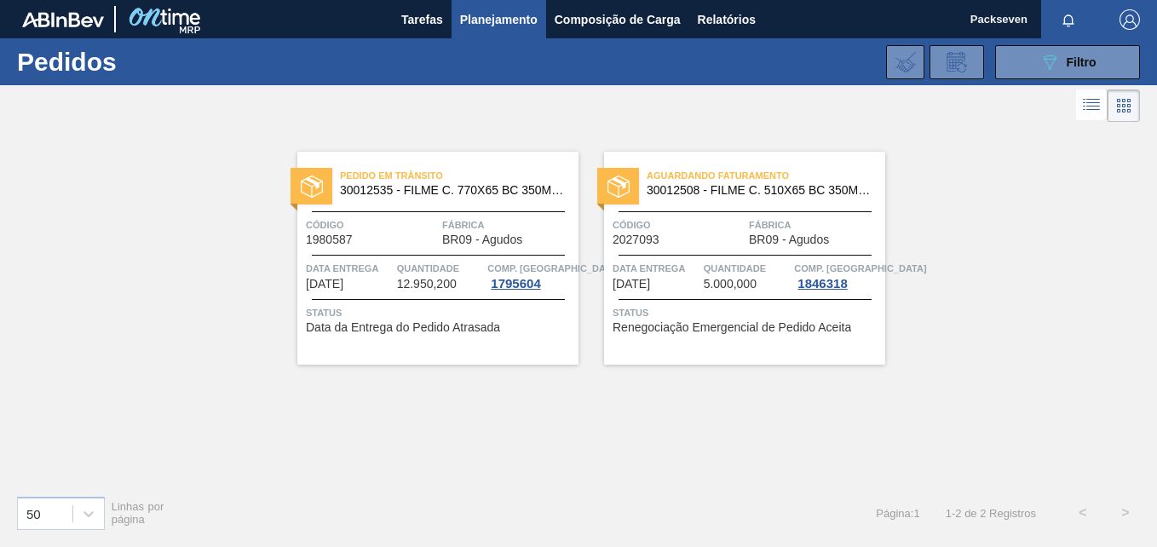
click at [704, 263] on span "Quantidade" at bounding box center [747, 268] width 87 height 17
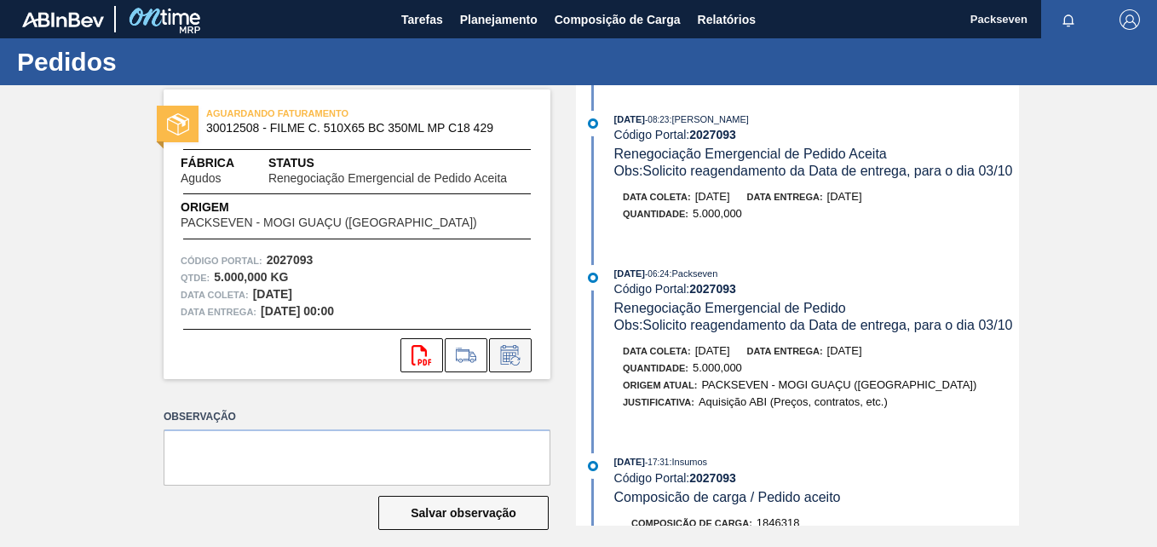
click at [521, 363] on icon at bounding box center [510, 355] width 27 height 20
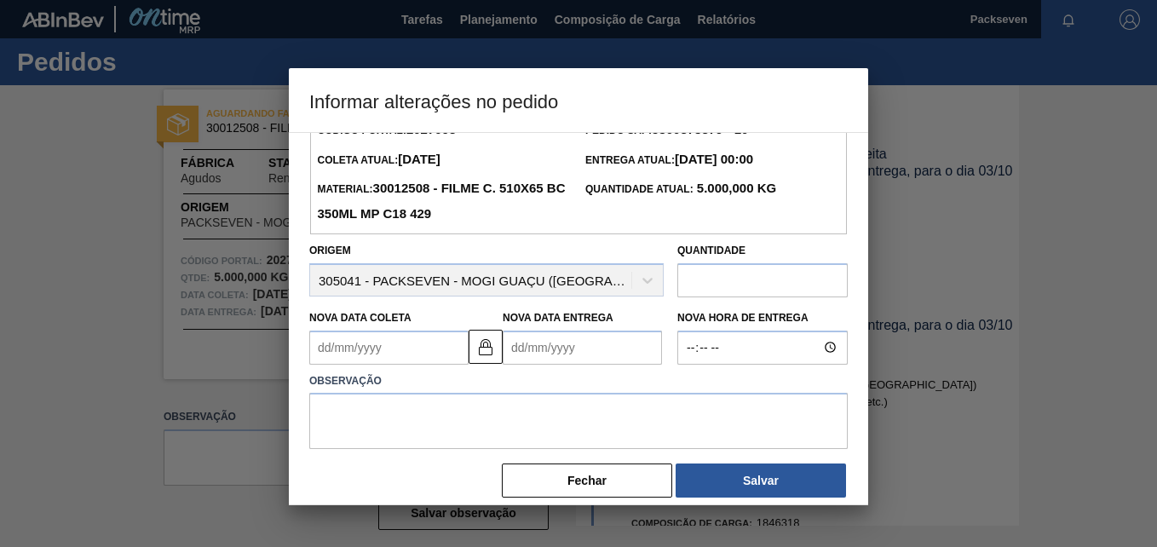
scroll to position [56, 0]
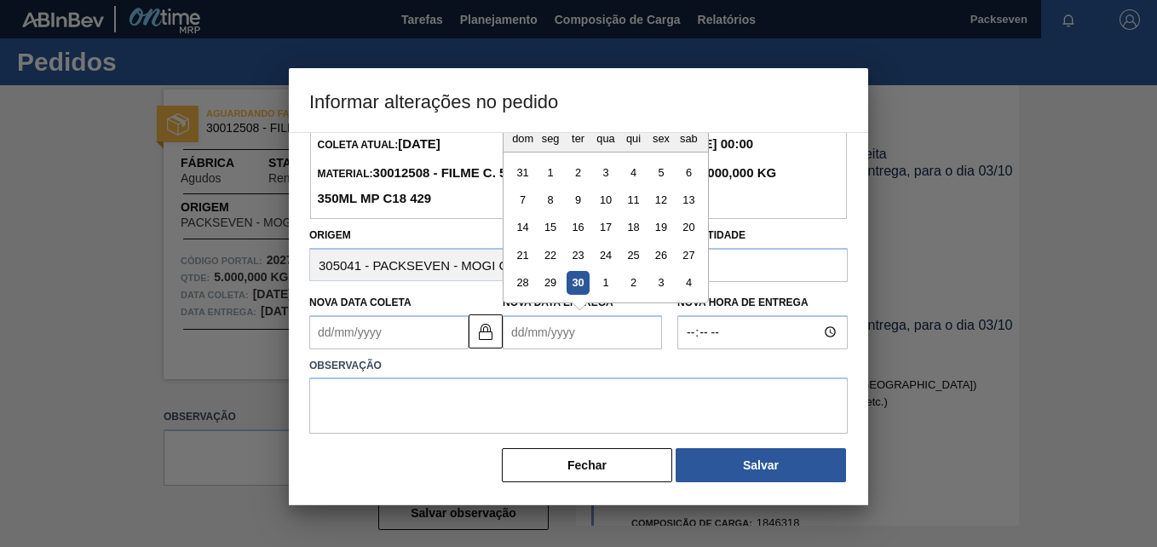
click at [524, 338] on Entrega2027093 "Nova Data Entrega" at bounding box center [582, 332] width 159 height 34
click at [596, 286] on div "1" at bounding box center [605, 282] width 23 height 23
type Coleta2027093 "30/09/2025"
type Entrega2027093 "01/10/2025"
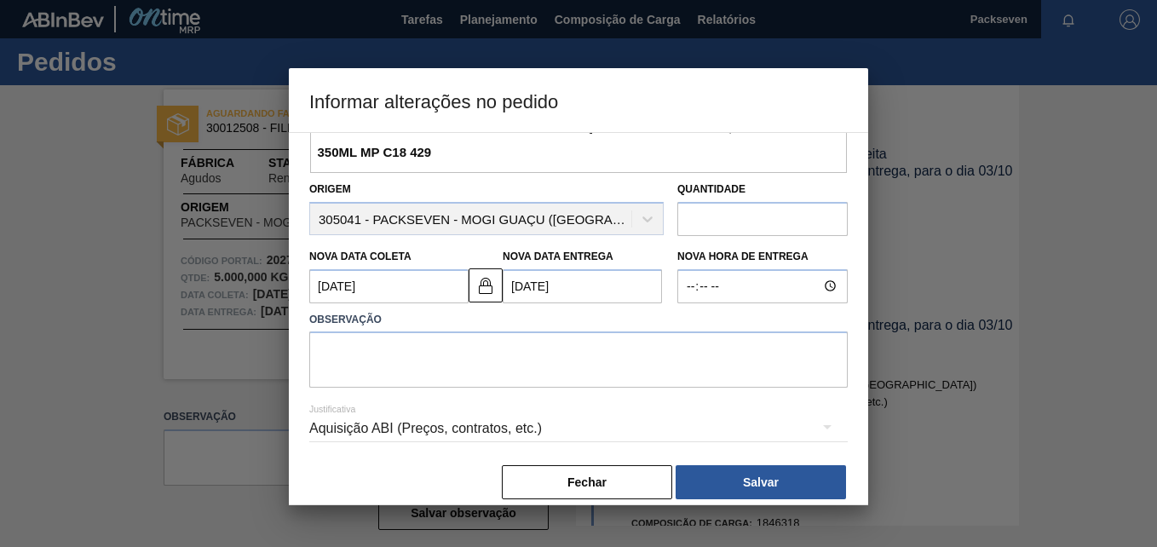
scroll to position [119, 0]
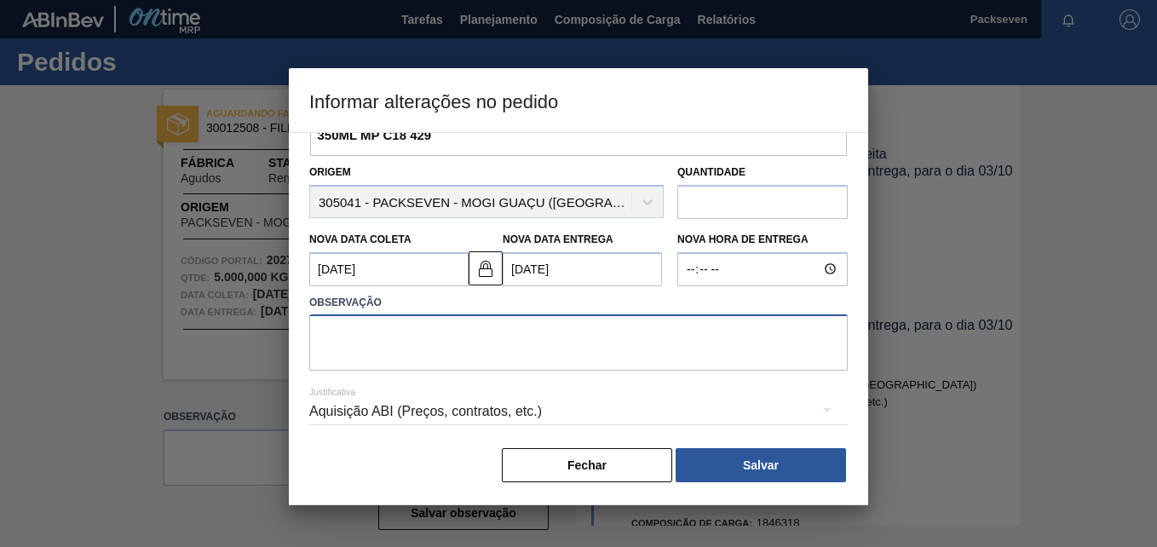
click at [476, 341] on textarea at bounding box center [578, 342] width 538 height 56
type textarea "a"
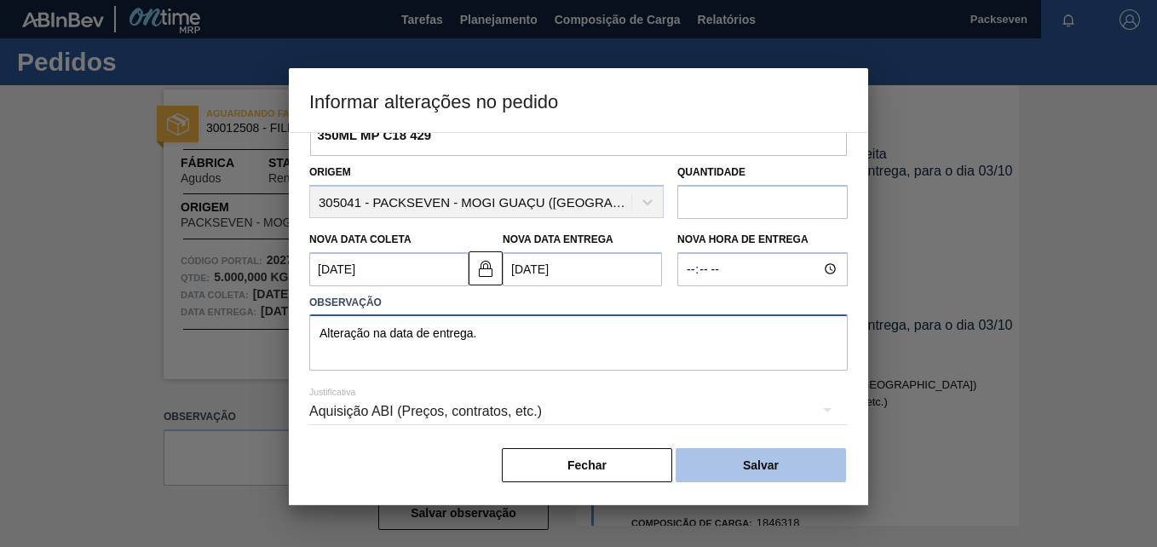
type textarea "Alteração na data de entrega."
click at [721, 454] on button "Salvar" at bounding box center [761, 465] width 170 height 34
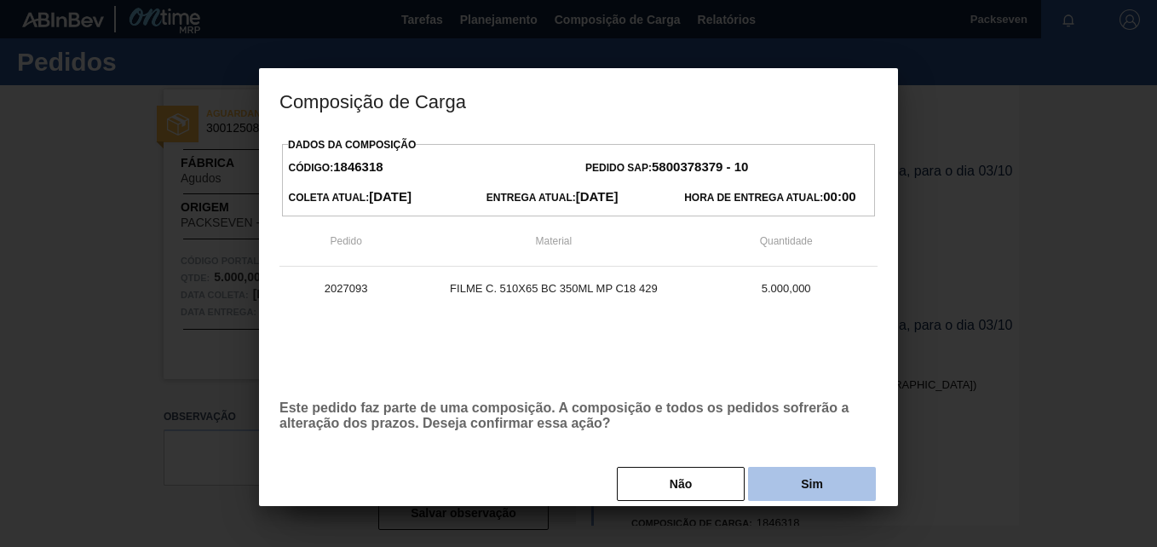
click at [829, 479] on button "Sim" at bounding box center [812, 484] width 128 height 34
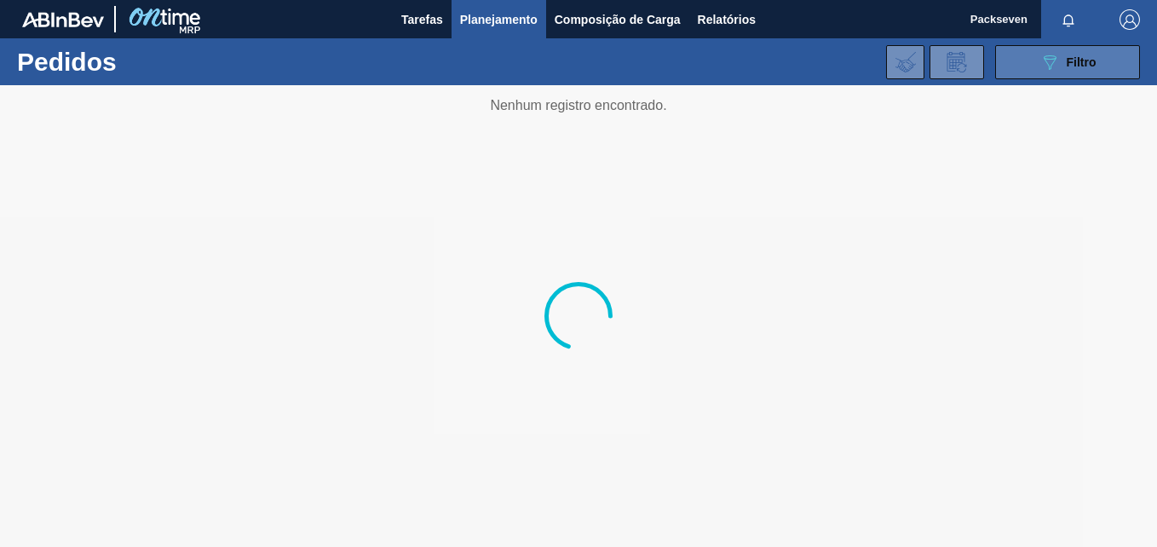
click at [1029, 61] on button "089F7B8B-B2A5-4AFE-B5C0-19BA573D28AC Filtro" at bounding box center [1067, 62] width 145 height 34
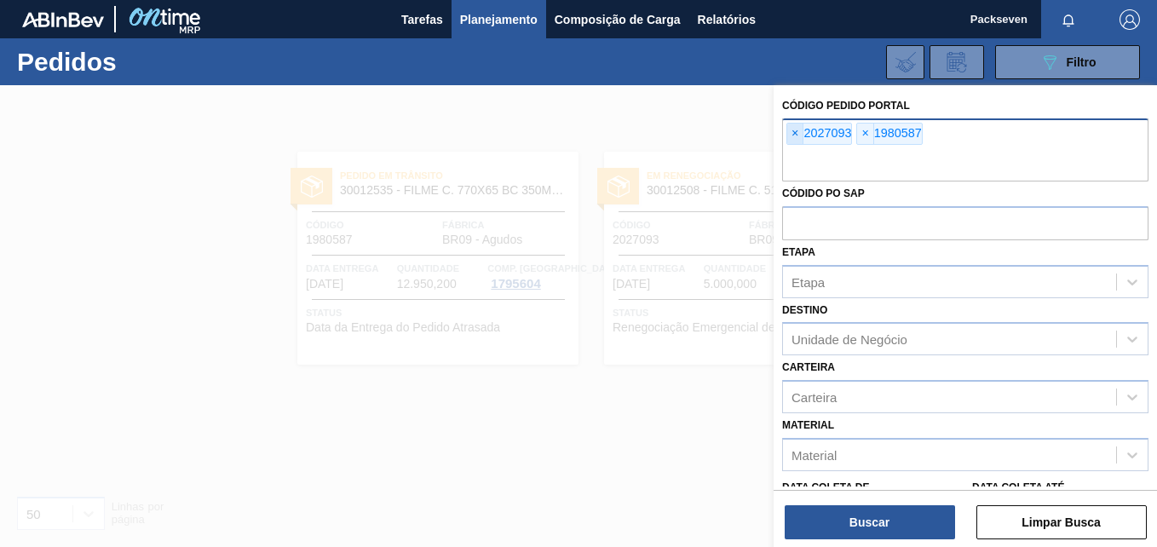
click at [792, 128] on span "×" at bounding box center [795, 134] width 16 height 20
click at [796, 130] on span "×" at bounding box center [795, 134] width 16 height 20
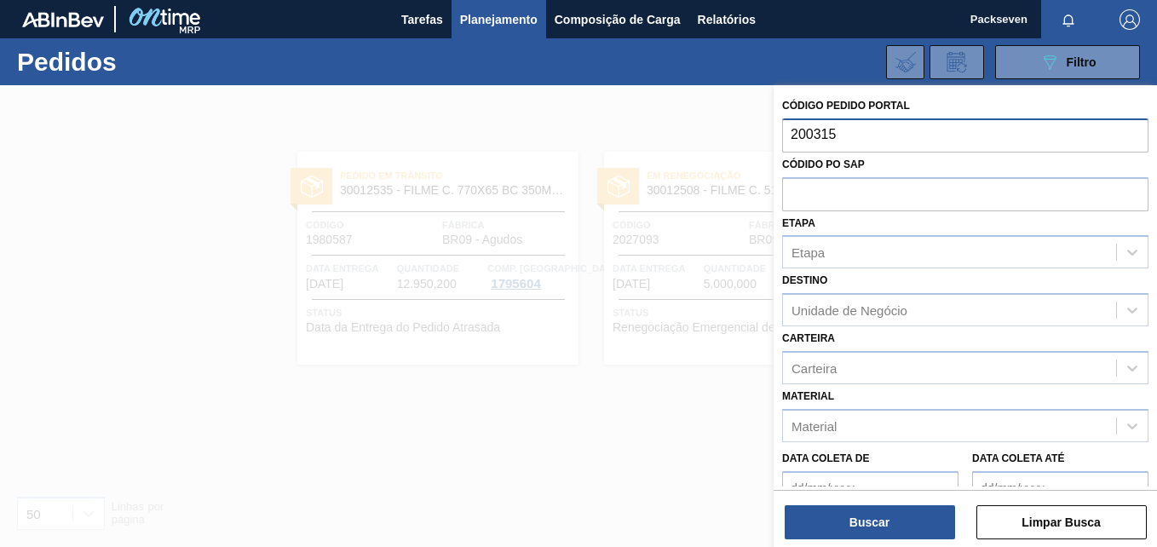
type input "2003158"
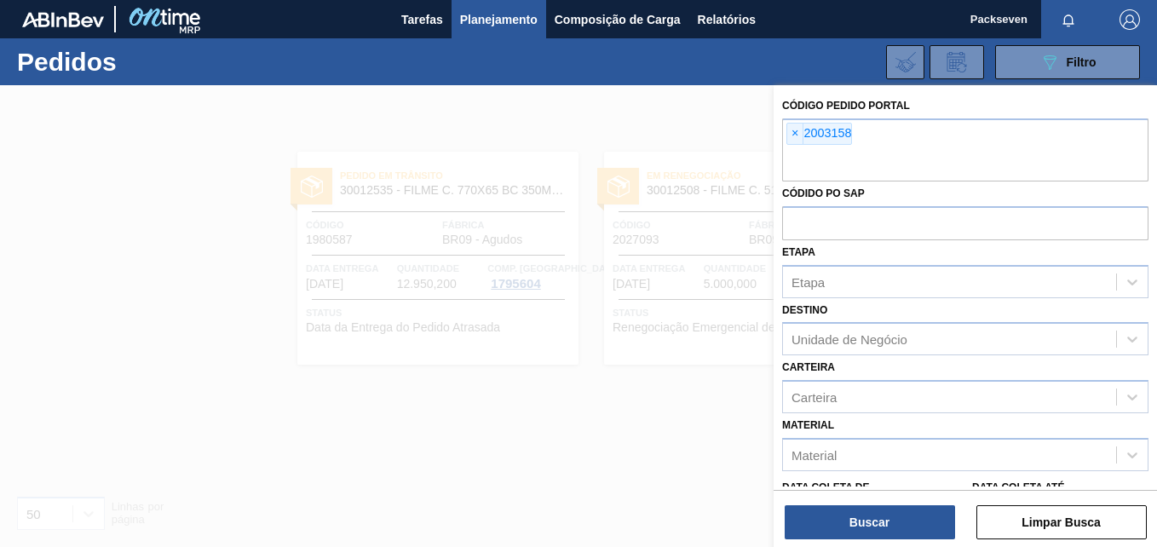
click at [871, 500] on div "Buscar Limpar Busca" at bounding box center [965, 514] width 383 height 48
click at [872, 509] on button "Buscar" at bounding box center [870, 522] width 170 height 34
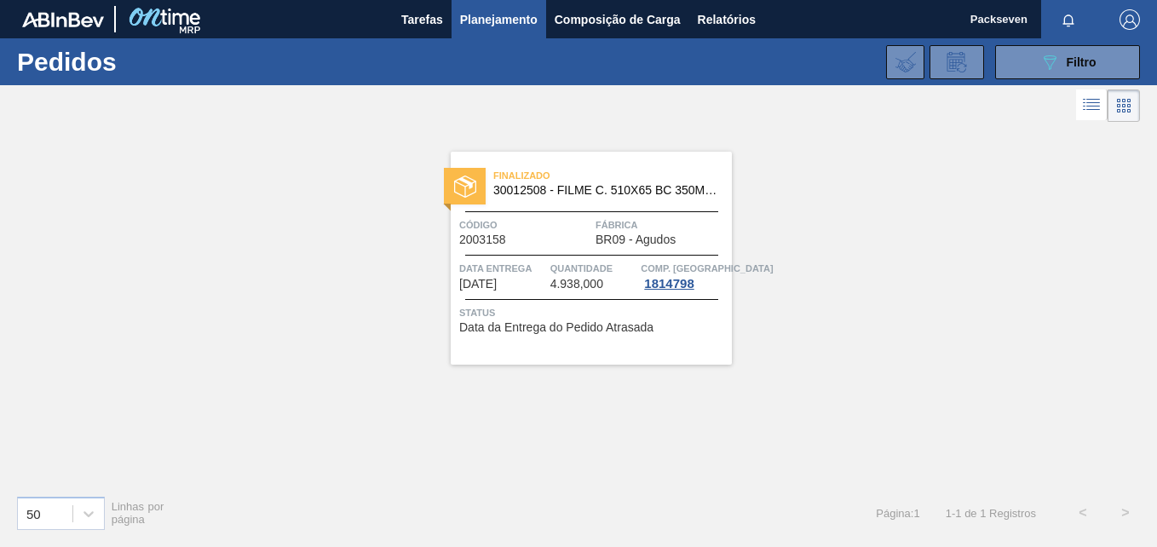
click at [557, 250] on div "Finalizado 30012508 - FILME C. 510X65 BC 350ML MP C18 429 Código 2003158 Fábric…" at bounding box center [591, 258] width 281 height 213
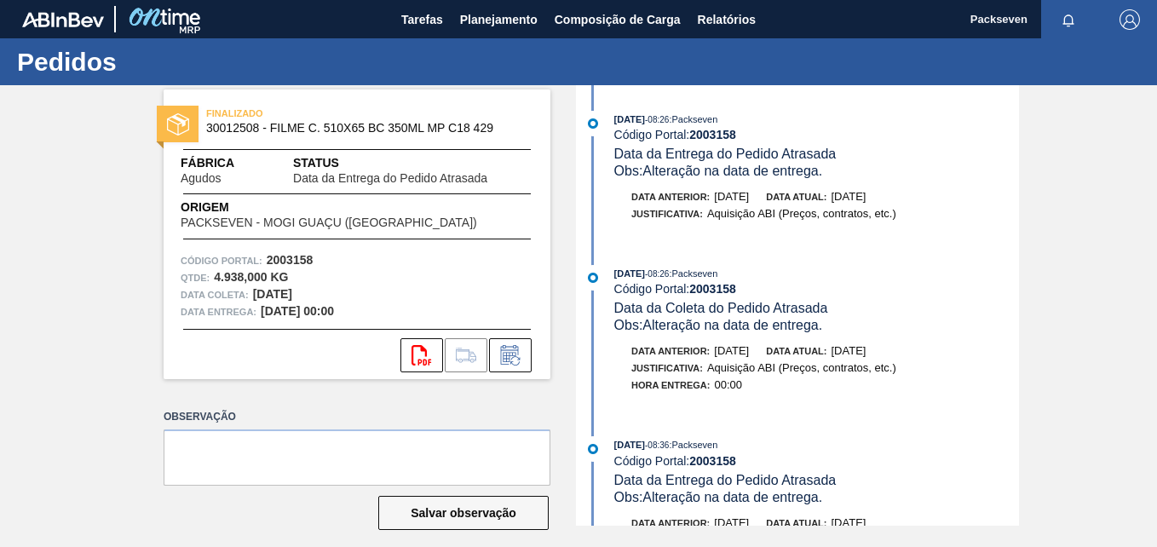
click at [558, 181] on div "FINALIZADO 30012508 - FILME C. 510X65 BC 350ML MP C18 429 Fábrica Agudos Status…" at bounding box center [578, 305] width 1157 height 440
click at [426, 348] on icon "svg{fill:#ff0000}" at bounding box center [422, 355] width 20 height 20
